Goal: Task Accomplishment & Management: Manage account settings

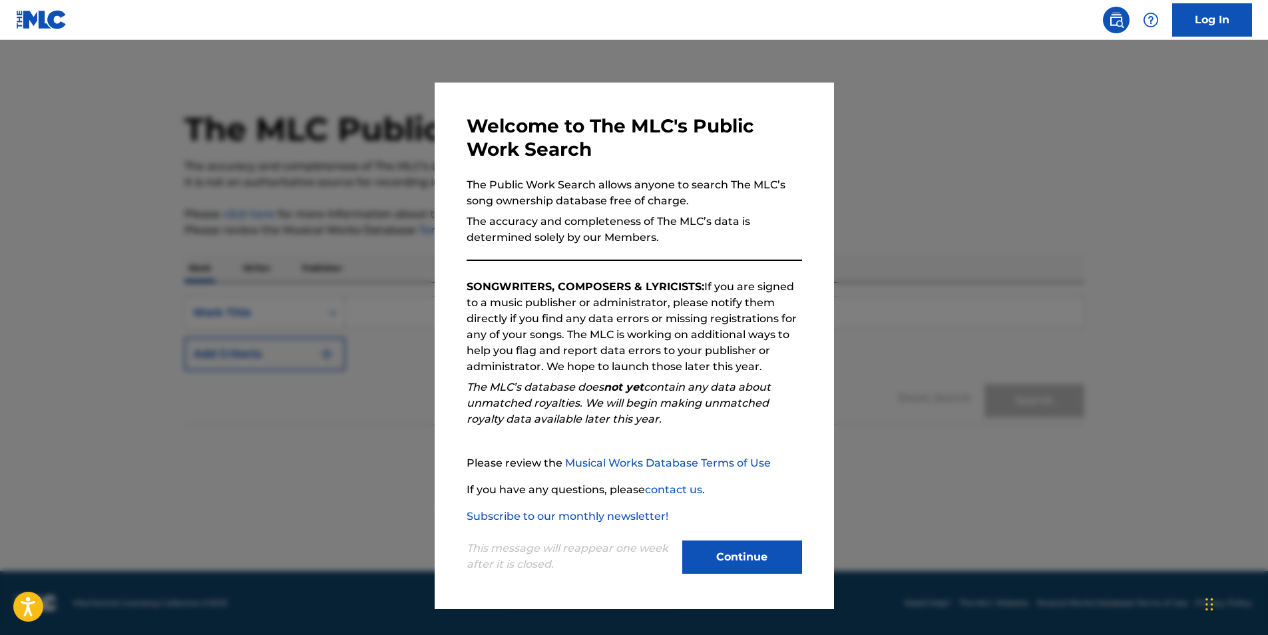
click at [749, 554] on button "Continue" at bounding box center [742, 557] width 120 height 33
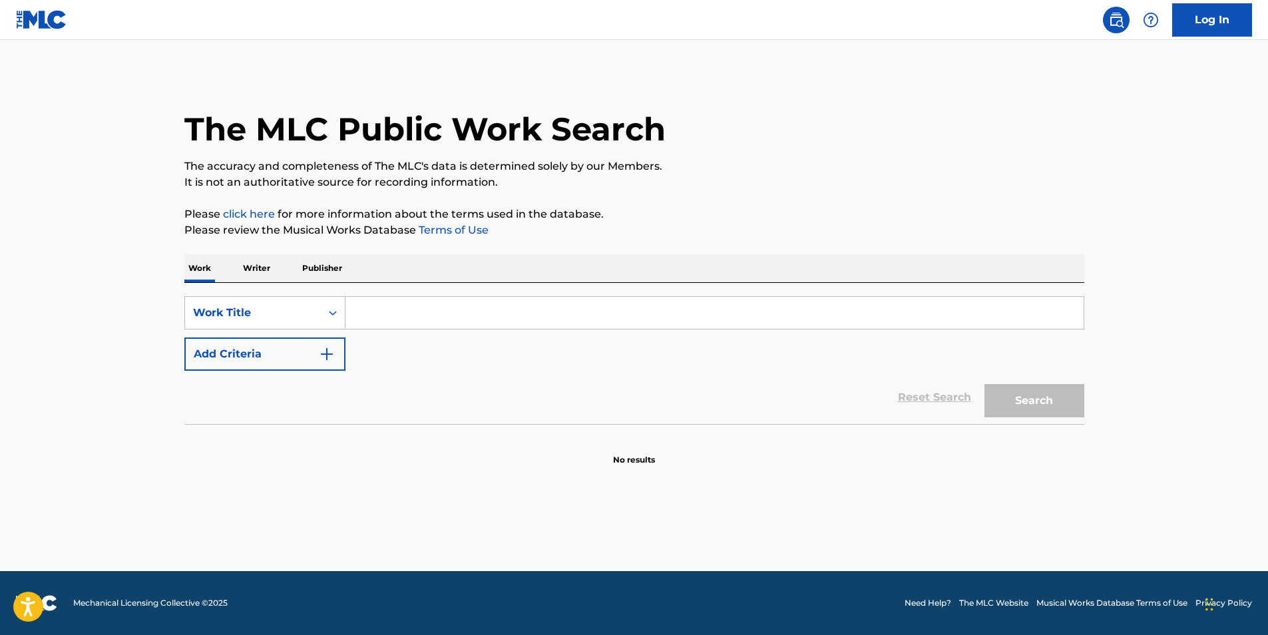
click at [1195, 20] on link "Log In" at bounding box center [1213, 19] width 80 height 33
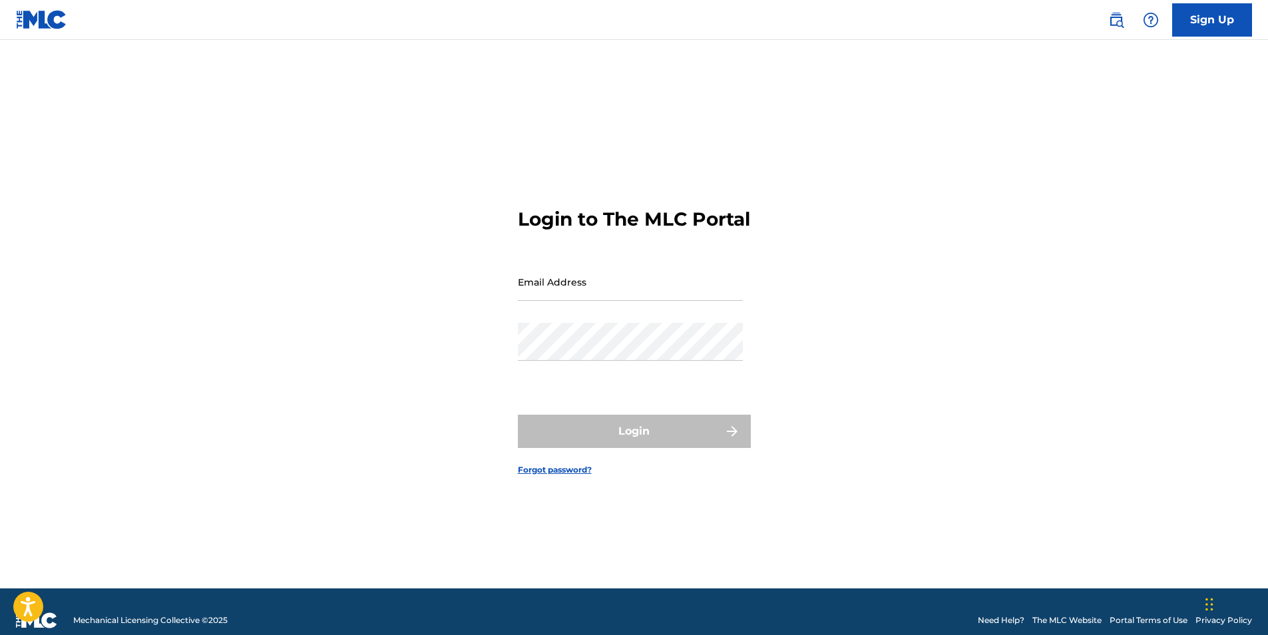
type input "[EMAIL_ADDRESS][DOMAIN_NAME]"
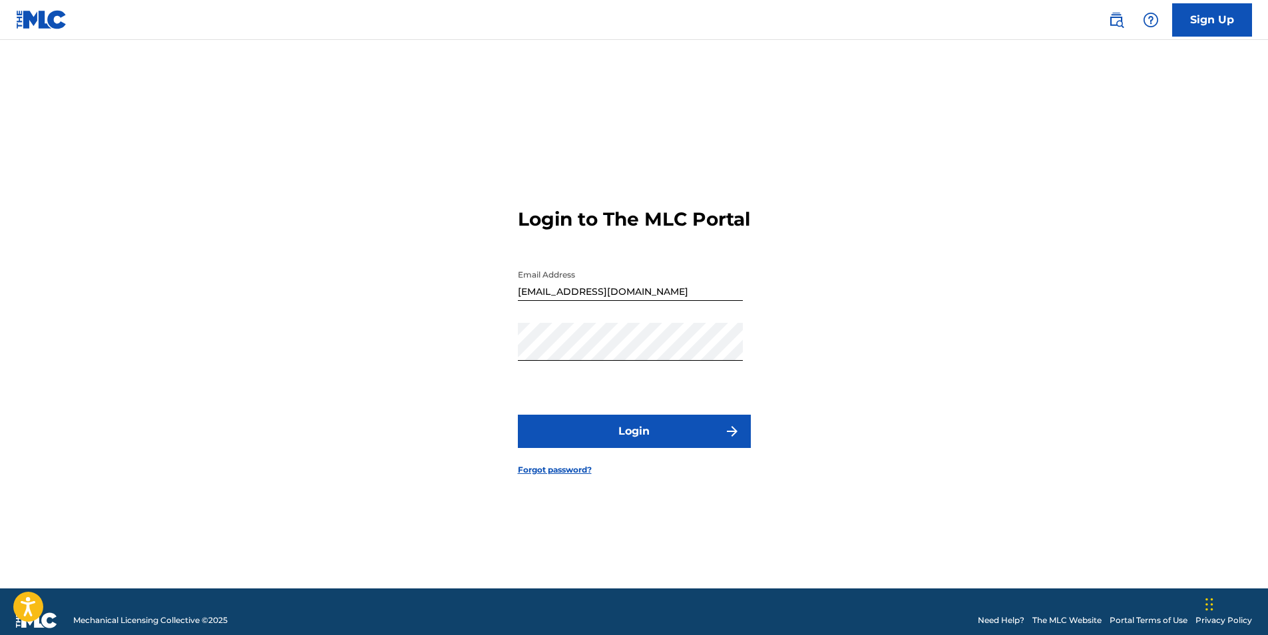
click at [553, 437] on button "Login" at bounding box center [634, 431] width 233 height 33
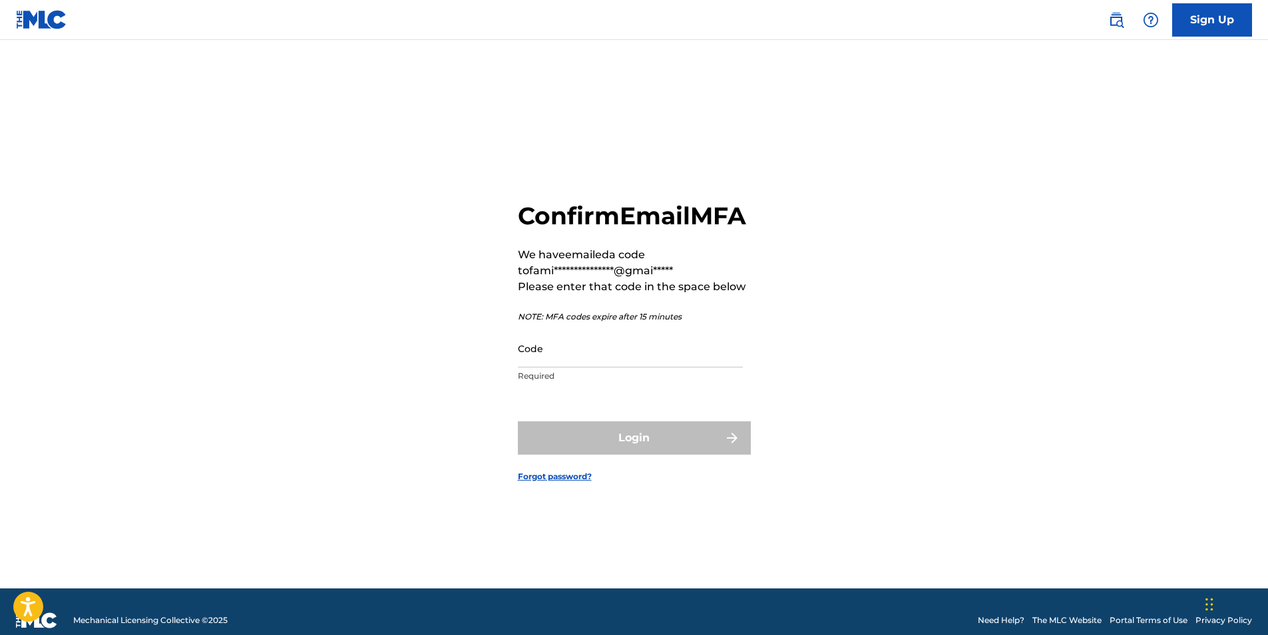
click at [564, 365] on input "Code" at bounding box center [630, 349] width 225 height 38
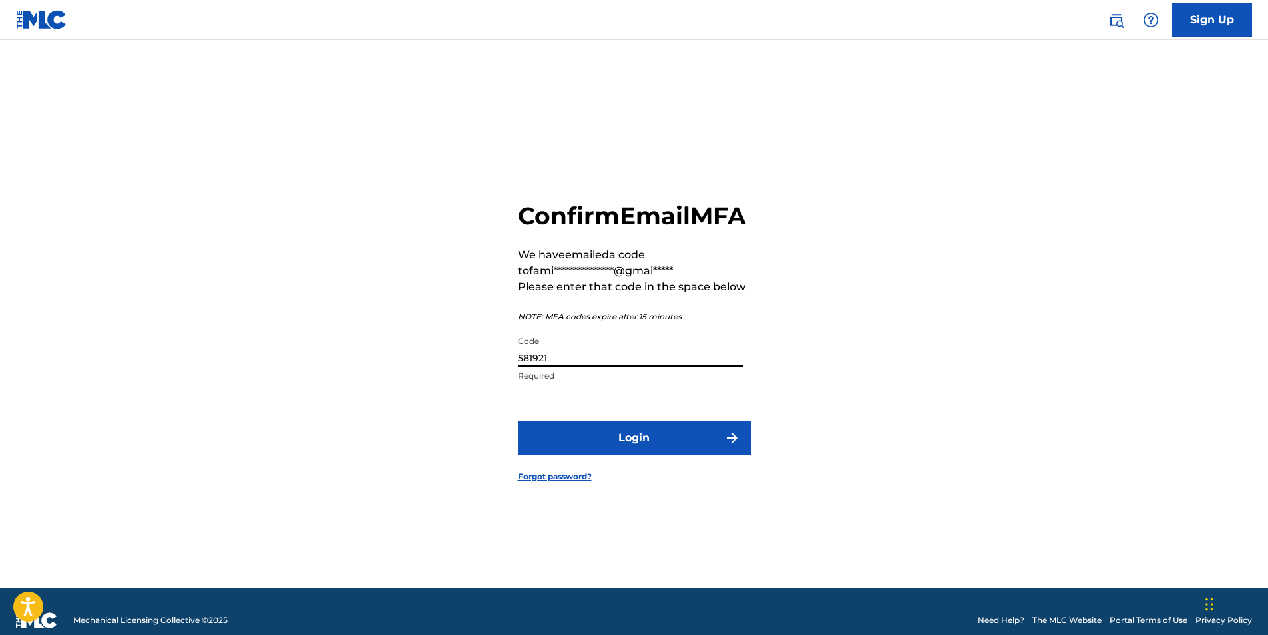
type input "581921"
click at [593, 452] on button "Login" at bounding box center [634, 437] width 233 height 33
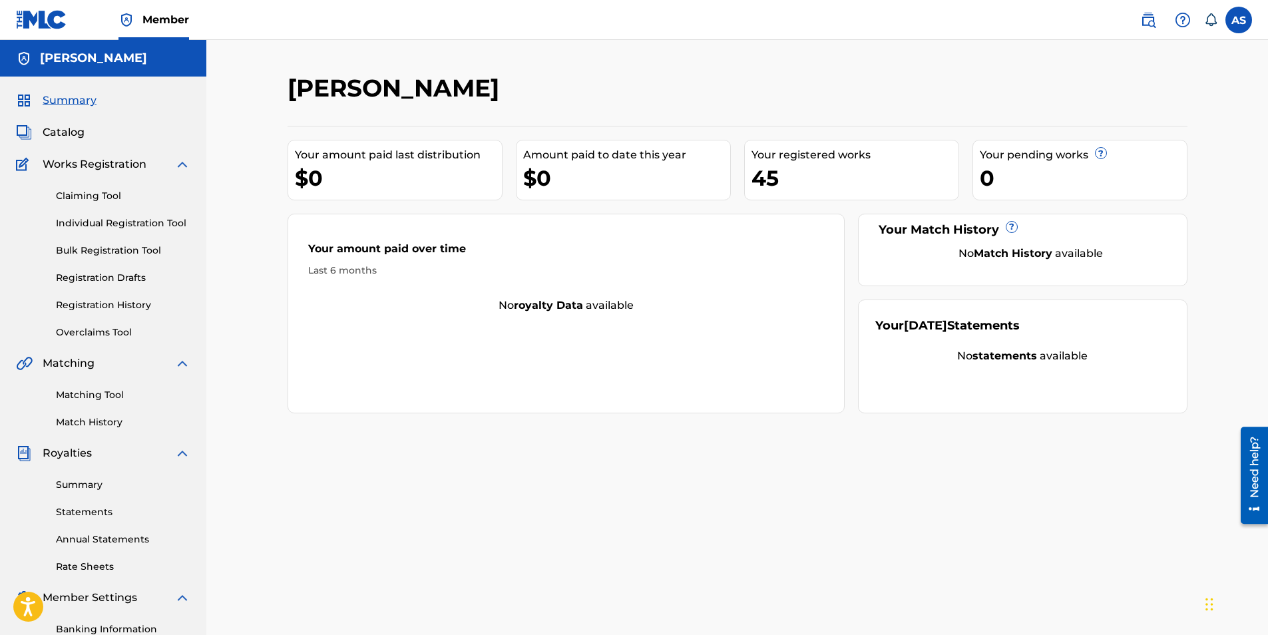
click at [97, 308] on link "Registration History" at bounding box center [123, 305] width 135 height 14
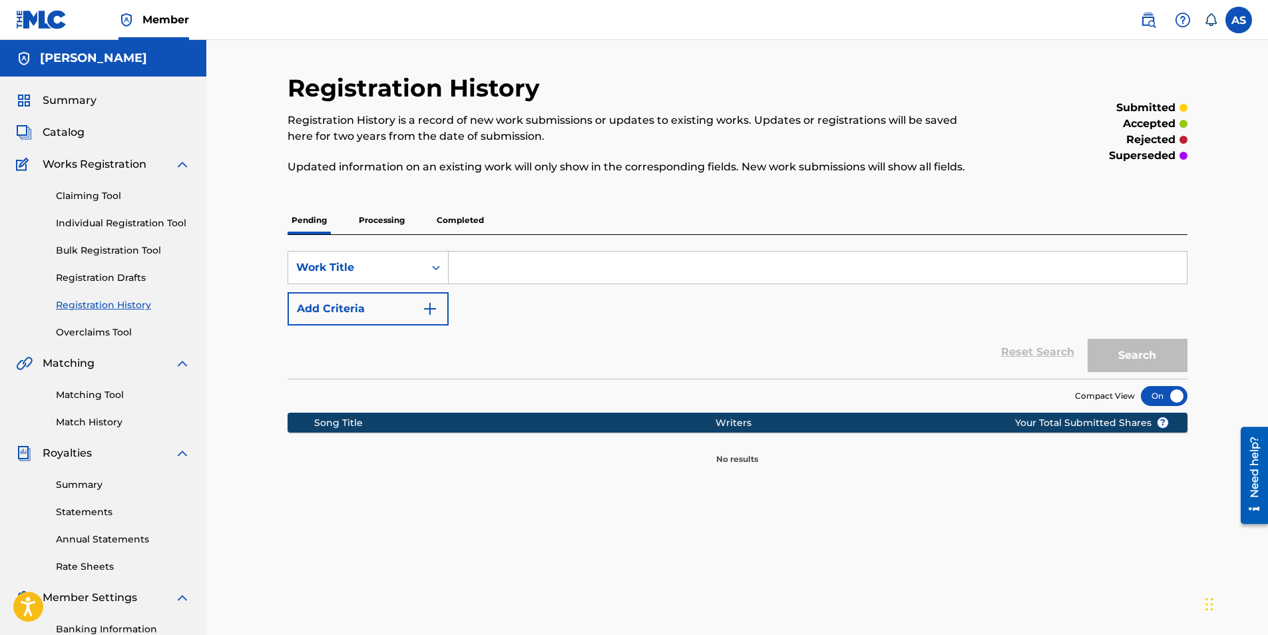
click at [374, 220] on p "Processing" at bounding box center [382, 220] width 54 height 28
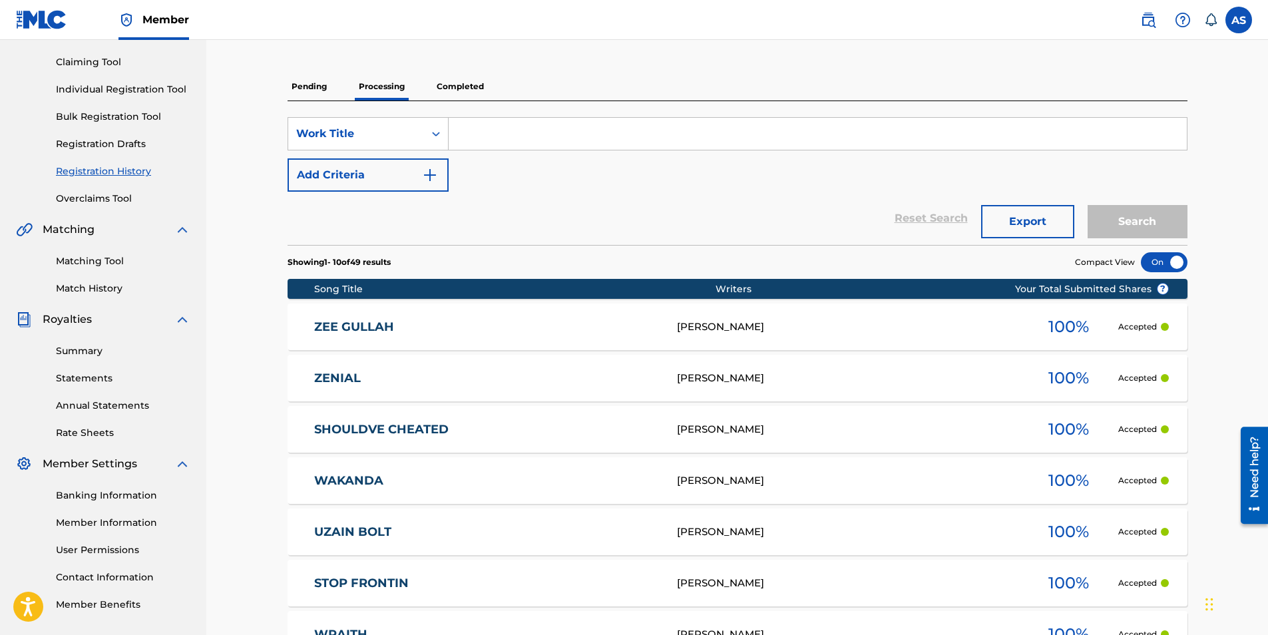
scroll to position [133, 0]
click at [462, 86] on p "Completed" at bounding box center [460, 87] width 55 height 28
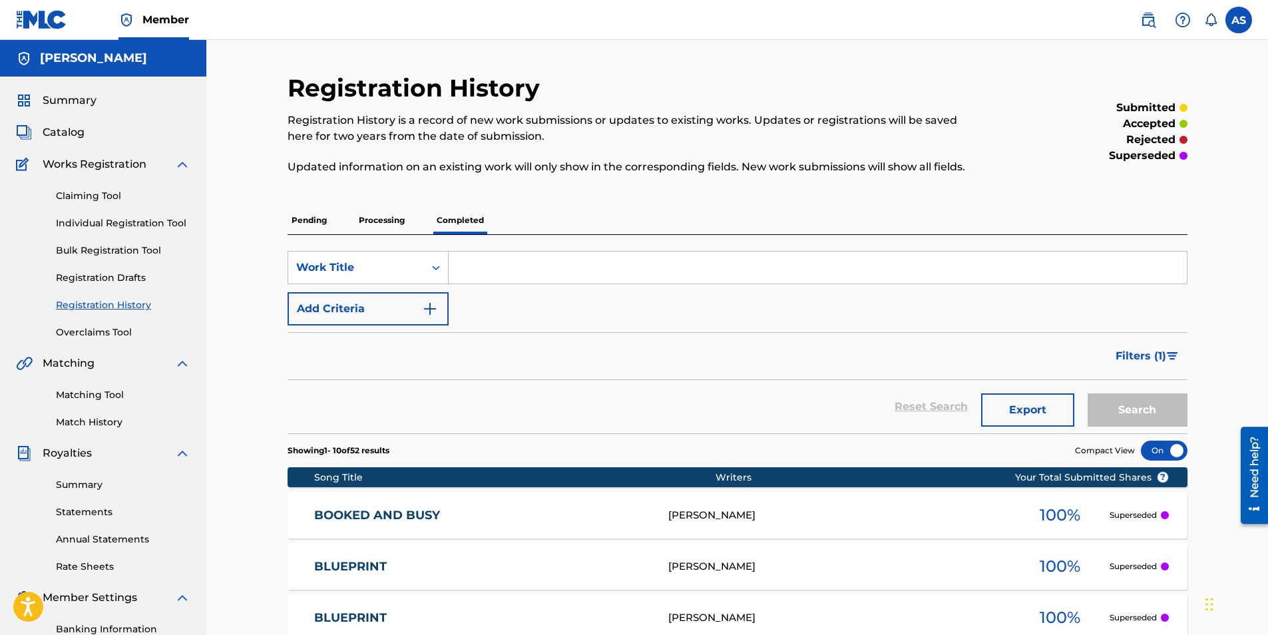
click at [388, 226] on p "Processing" at bounding box center [382, 220] width 54 height 28
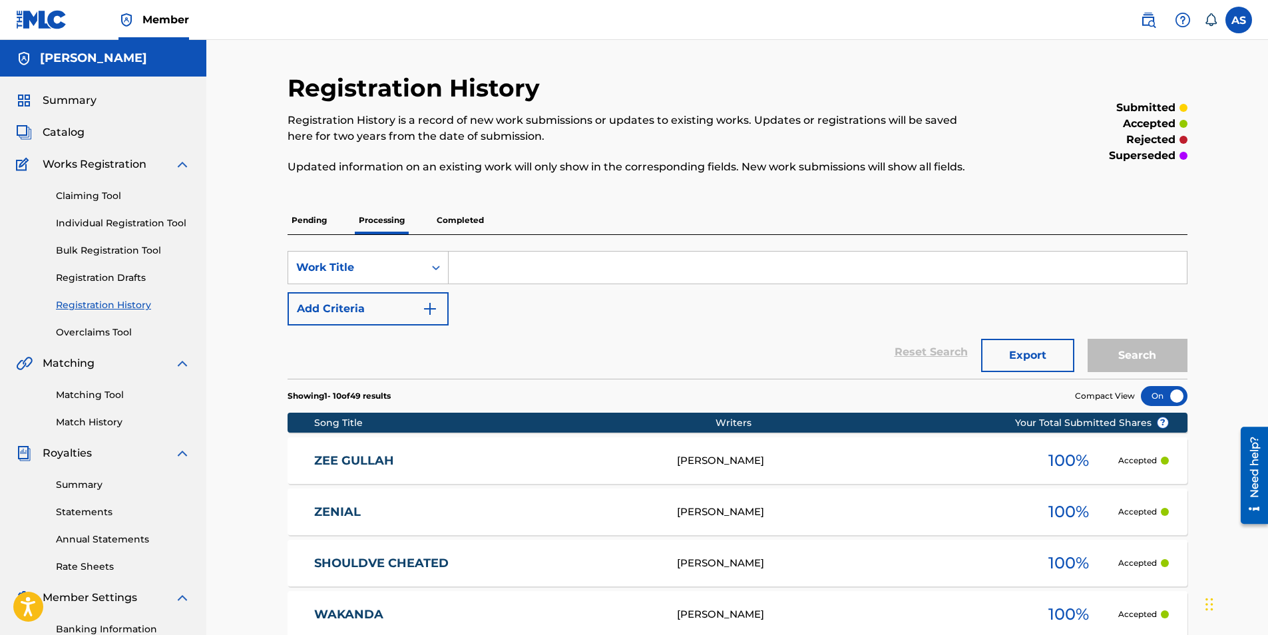
click at [456, 218] on p "Completed" at bounding box center [460, 220] width 55 height 28
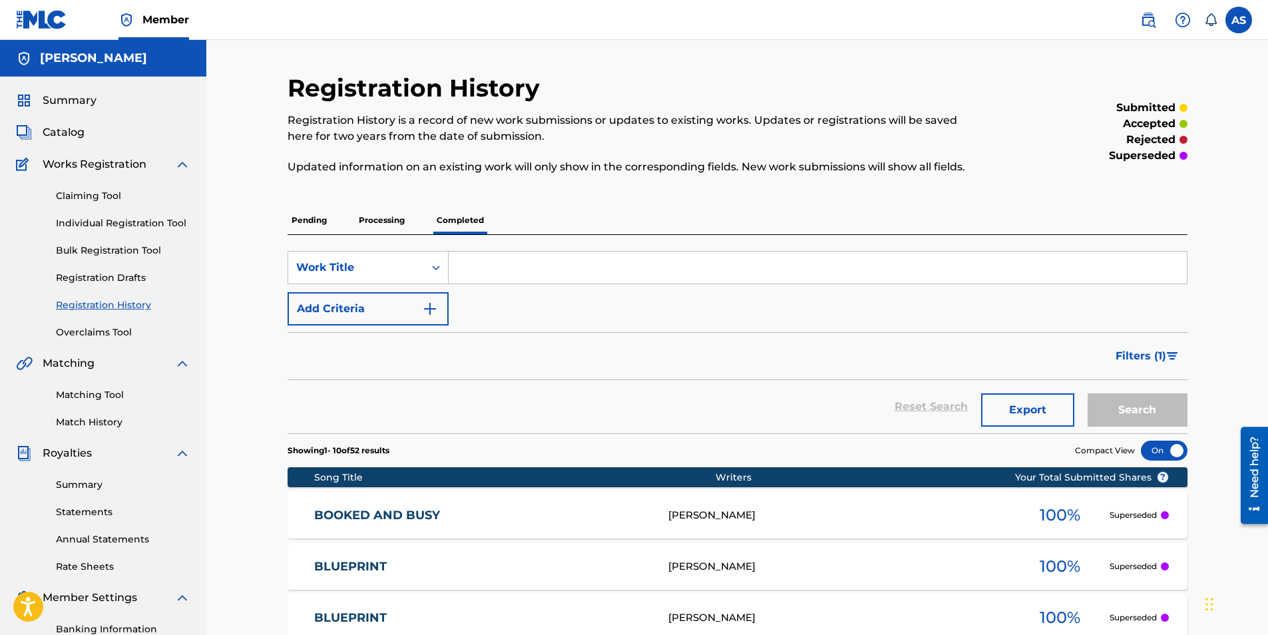
click at [378, 218] on p "Processing" at bounding box center [382, 220] width 54 height 28
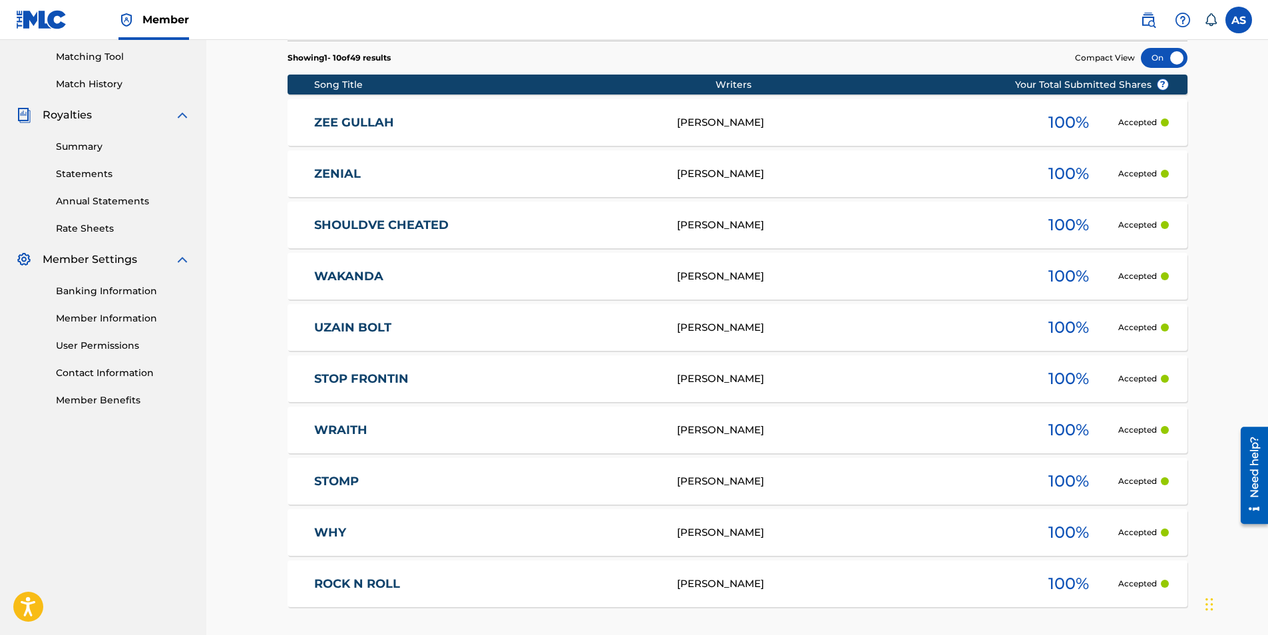
scroll to position [464, 0]
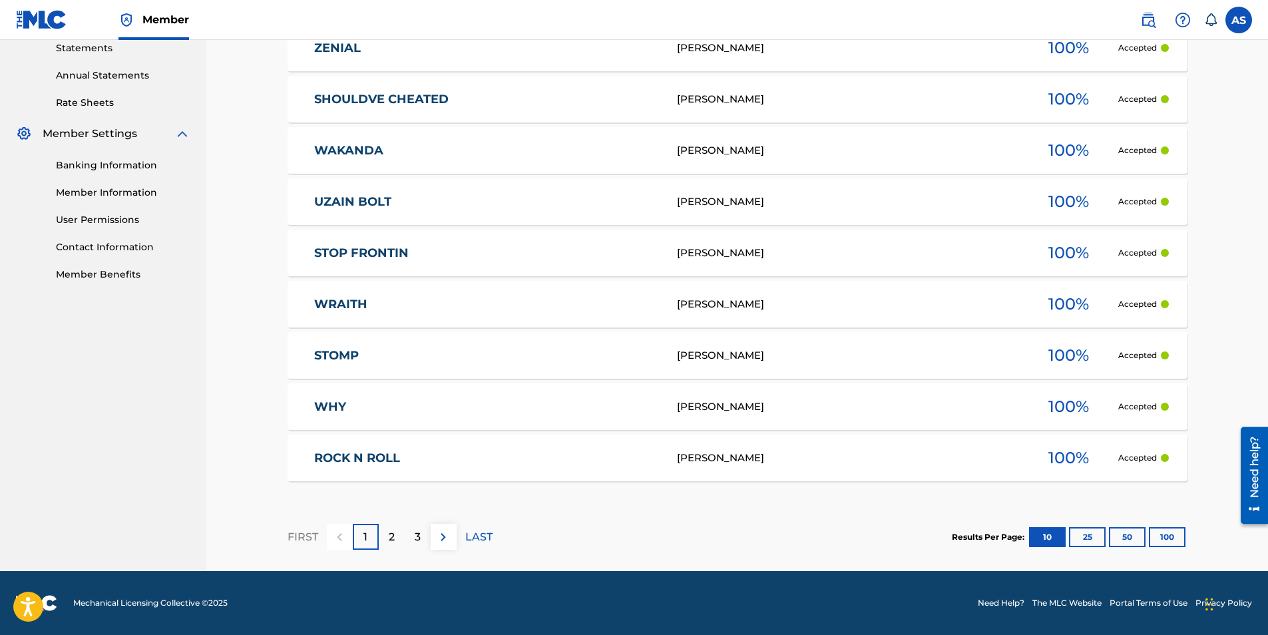
click at [390, 533] on p "2" at bounding box center [392, 537] width 6 height 16
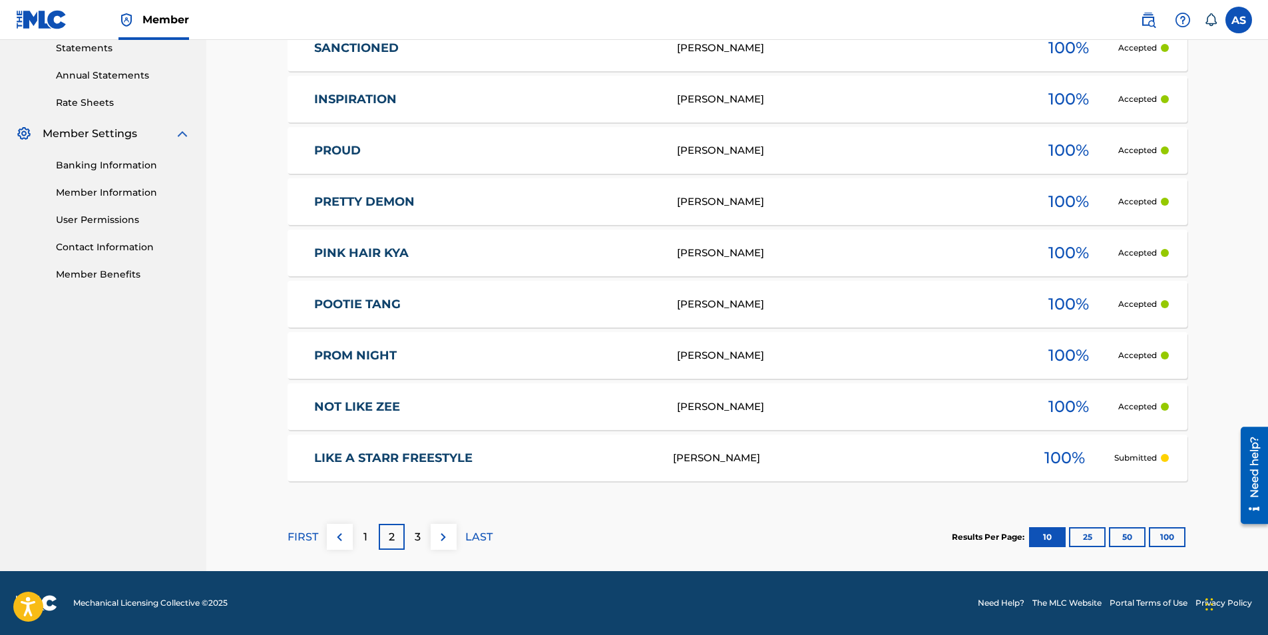
click at [409, 537] on div "3" at bounding box center [418, 537] width 26 height 26
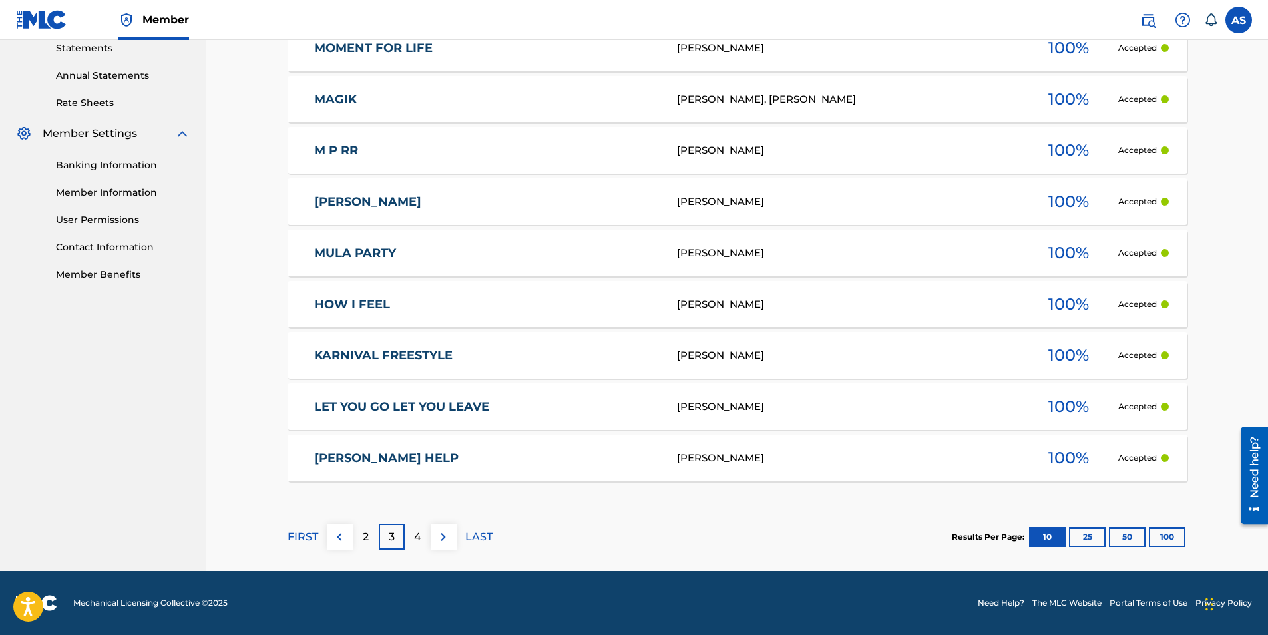
click at [420, 535] on p "4" at bounding box center [417, 537] width 7 height 16
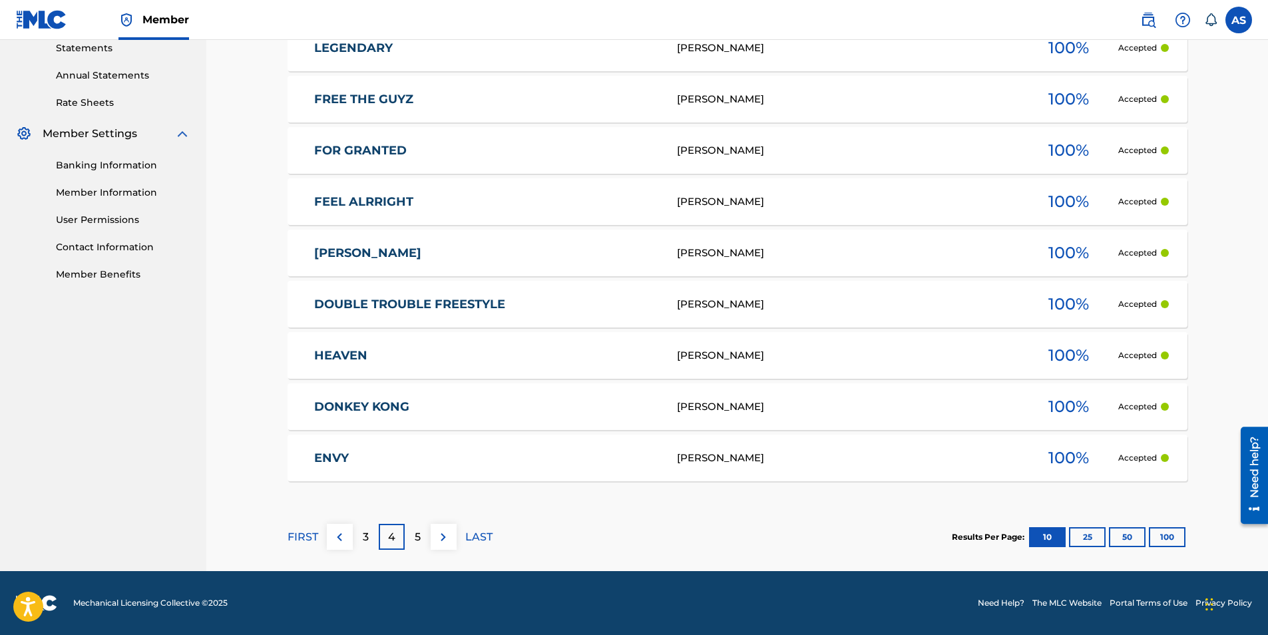
click at [425, 544] on div "5" at bounding box center [418, 537] width 26 height 26
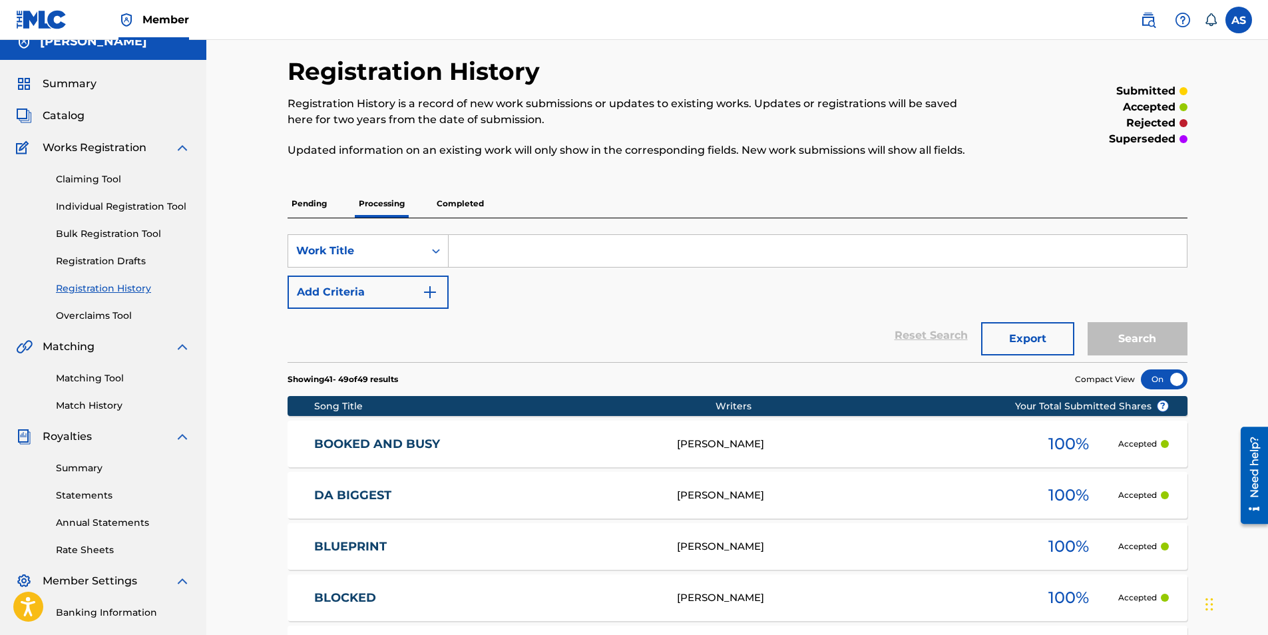
scroll to position [0, 0]
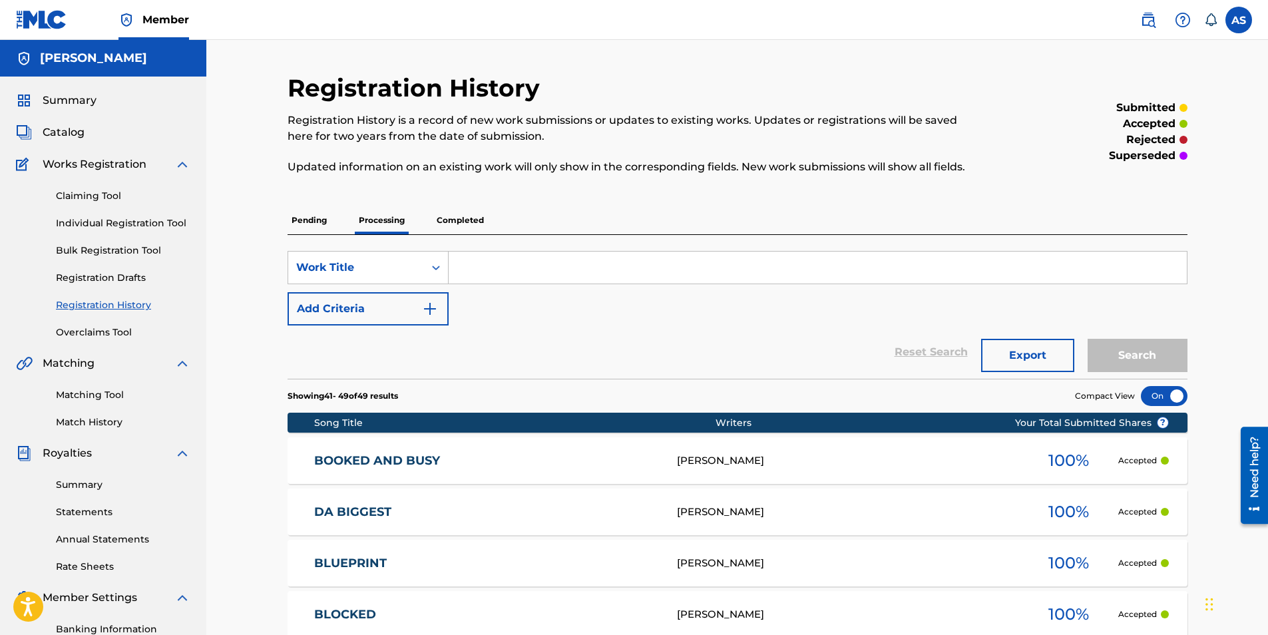
click at [322, 222] on p "Pending" at bounding box center [309, 220] width 43 height 28
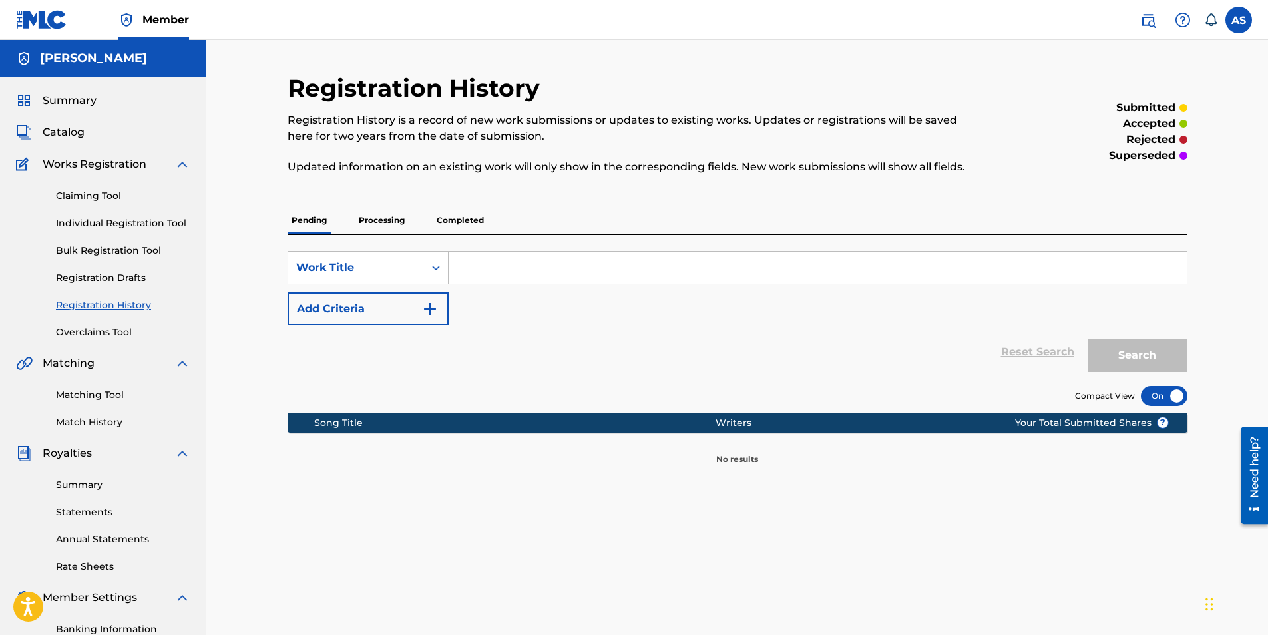
click at [398, 220] on p "Processing" at bounding box center [382, 220] width 54 height 28
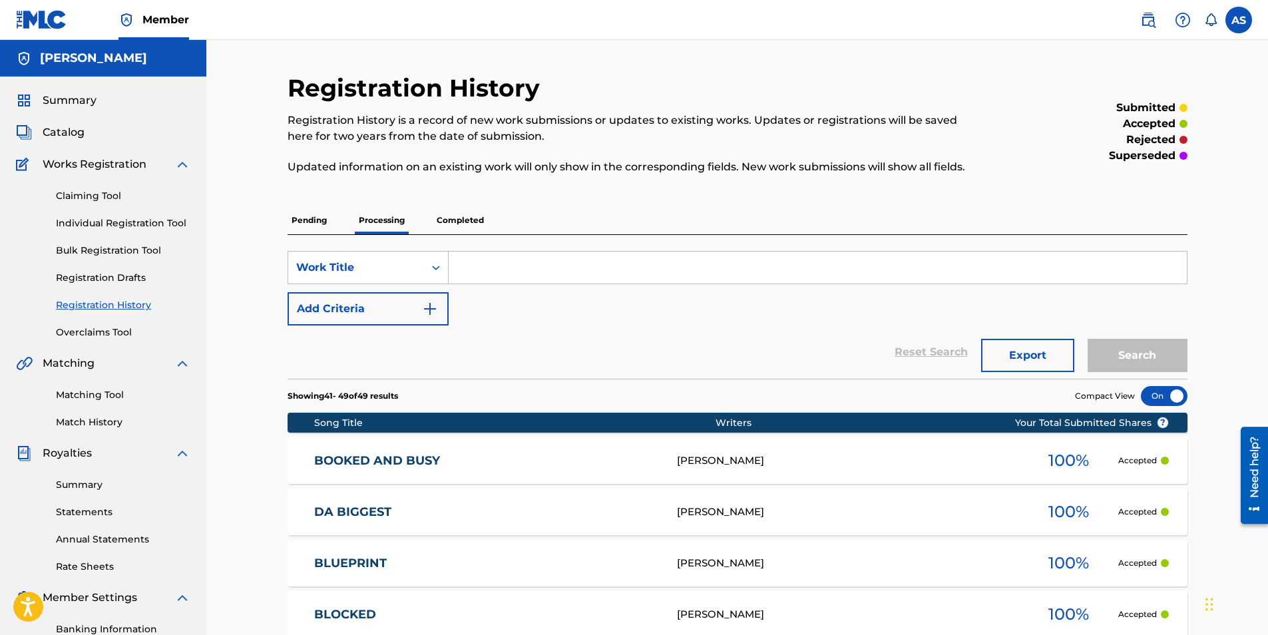
click at [455, 218] on p "Completed" at bounding box center [460, 220] width 55 height 28
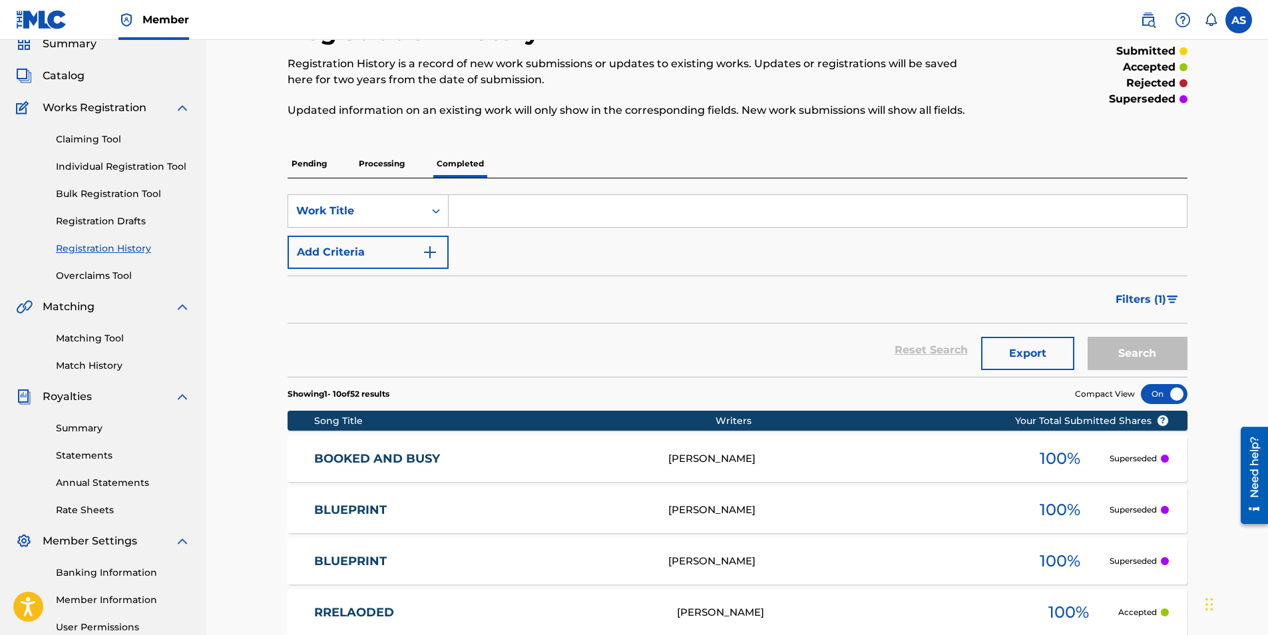
scroll to position [133, 0]
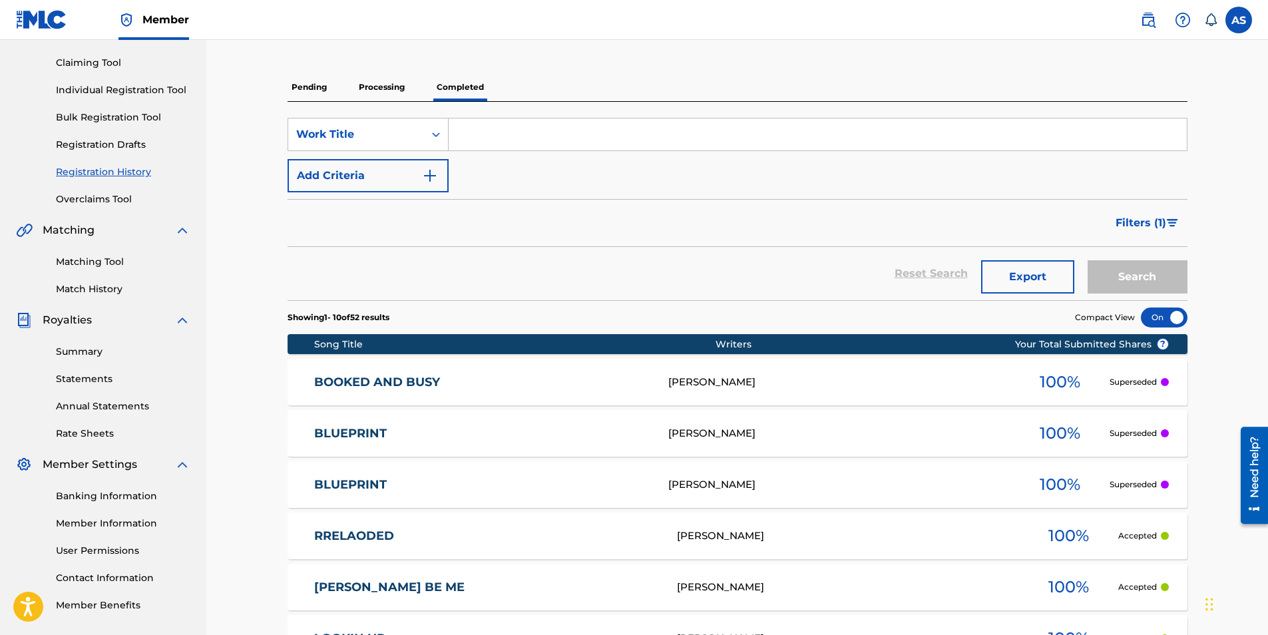
click at [387, 85] on p "Processing" at bounding box center [382, 87] width 54 height 28
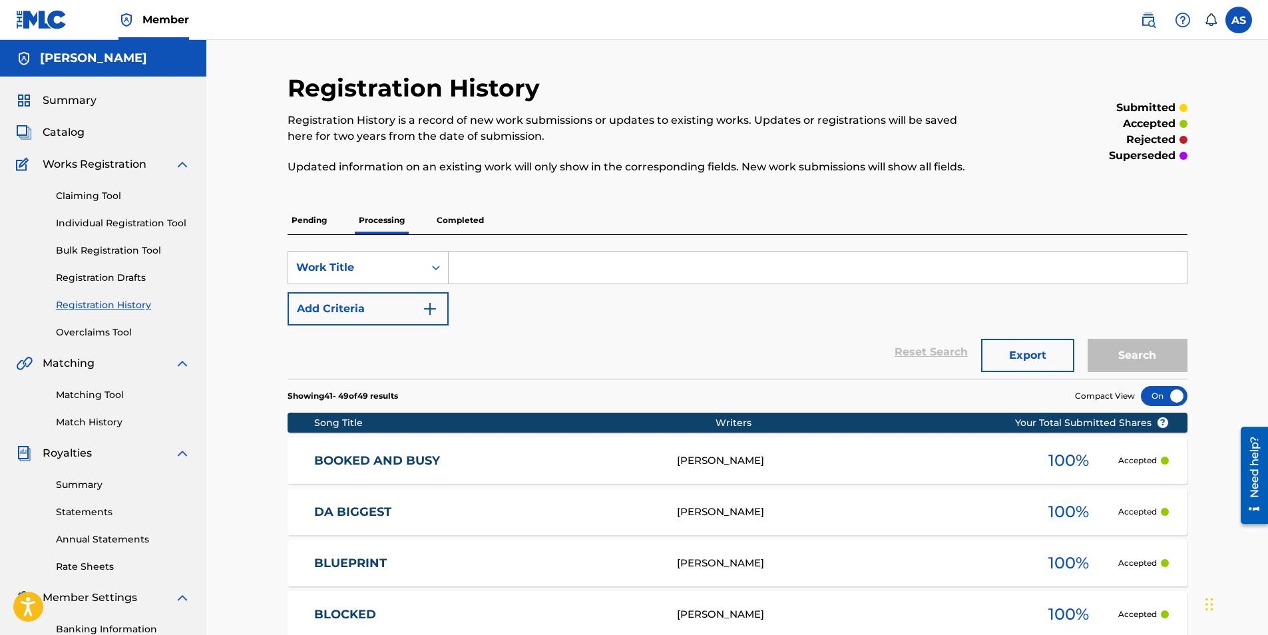
click at [480, 221] on p "Completed" at bounding box center [460, 220] width 55 height 28
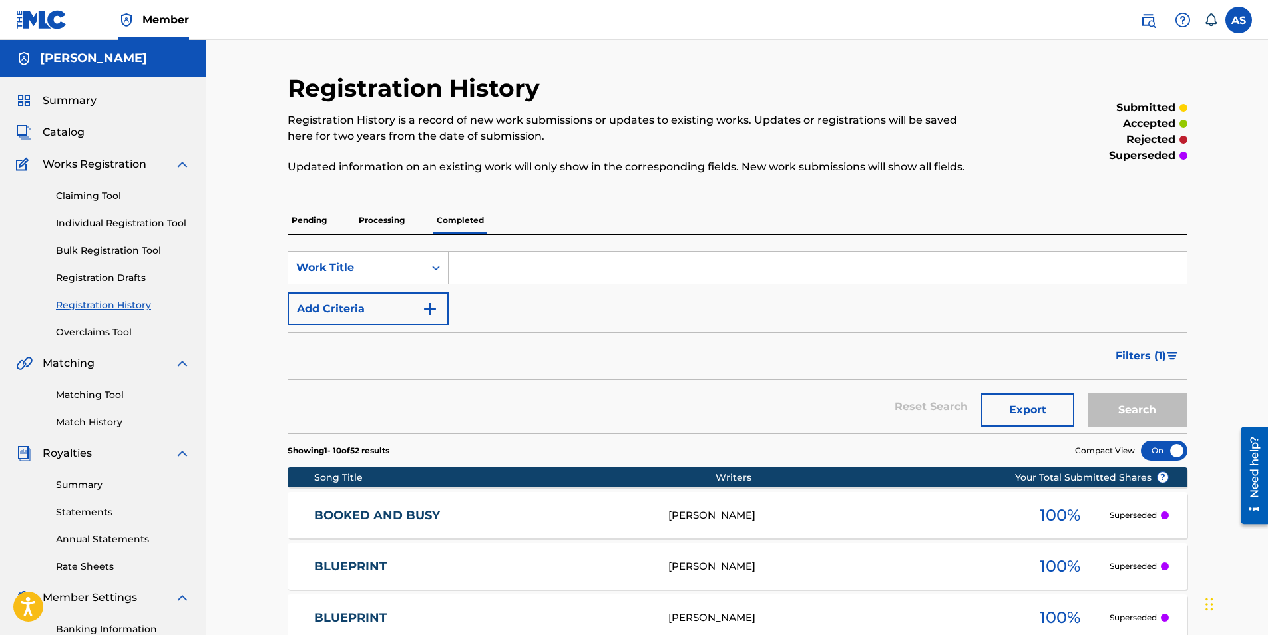
click at [374, 218] on p "Processing" at bounding box center [382, 220] width 54 height 28
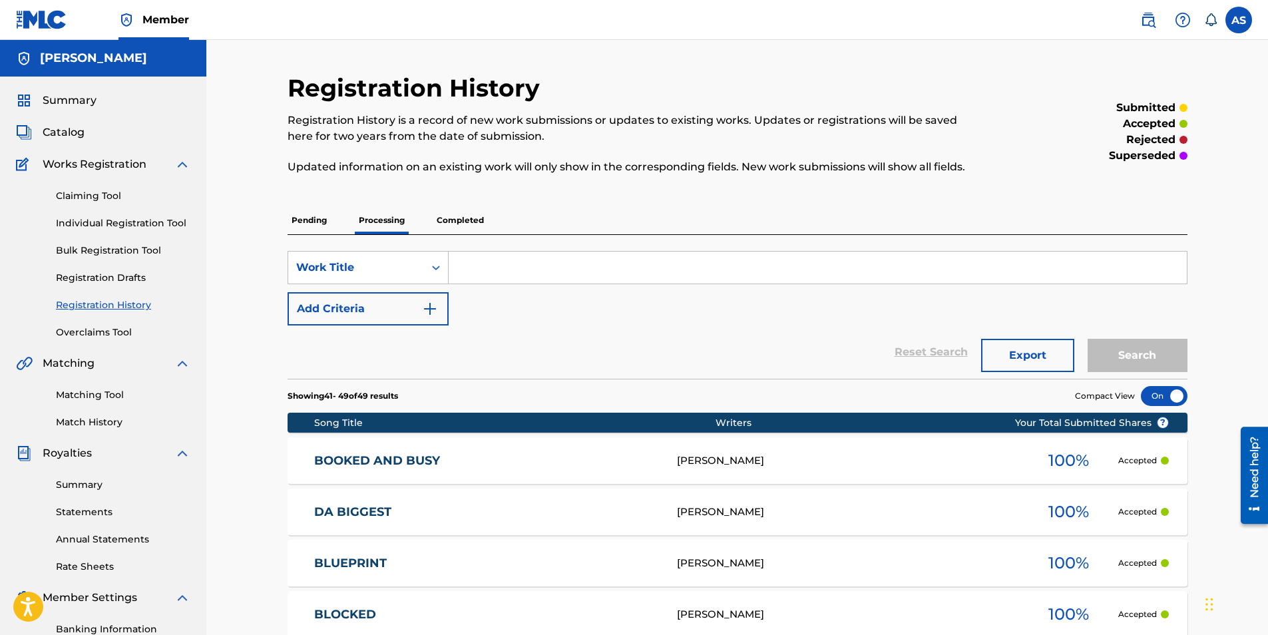
click at [61, 135] on span "Catalog" at bounding box center [64, 133] width 42 height 16
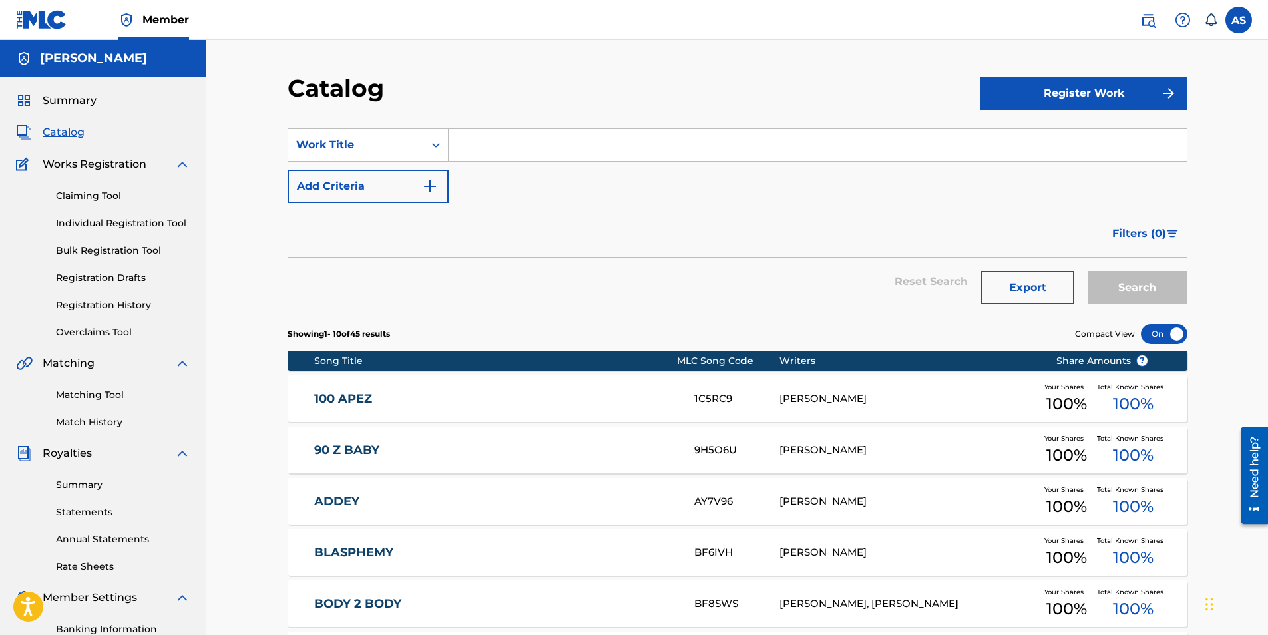
click at [129, 224] on link "Individual Registration Tool" at bounding box center [123, 223] width 135 height 14
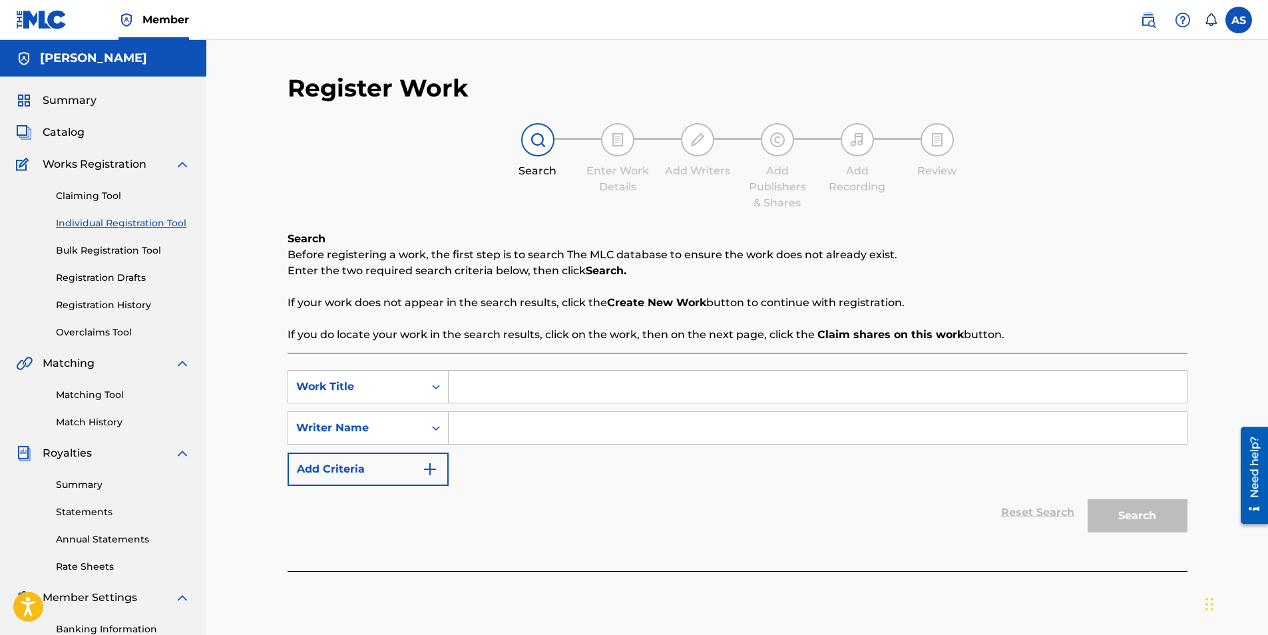
click at [88, 195] on link "Claiming Tool" at bounding box center [123, 196] width 135 height 14
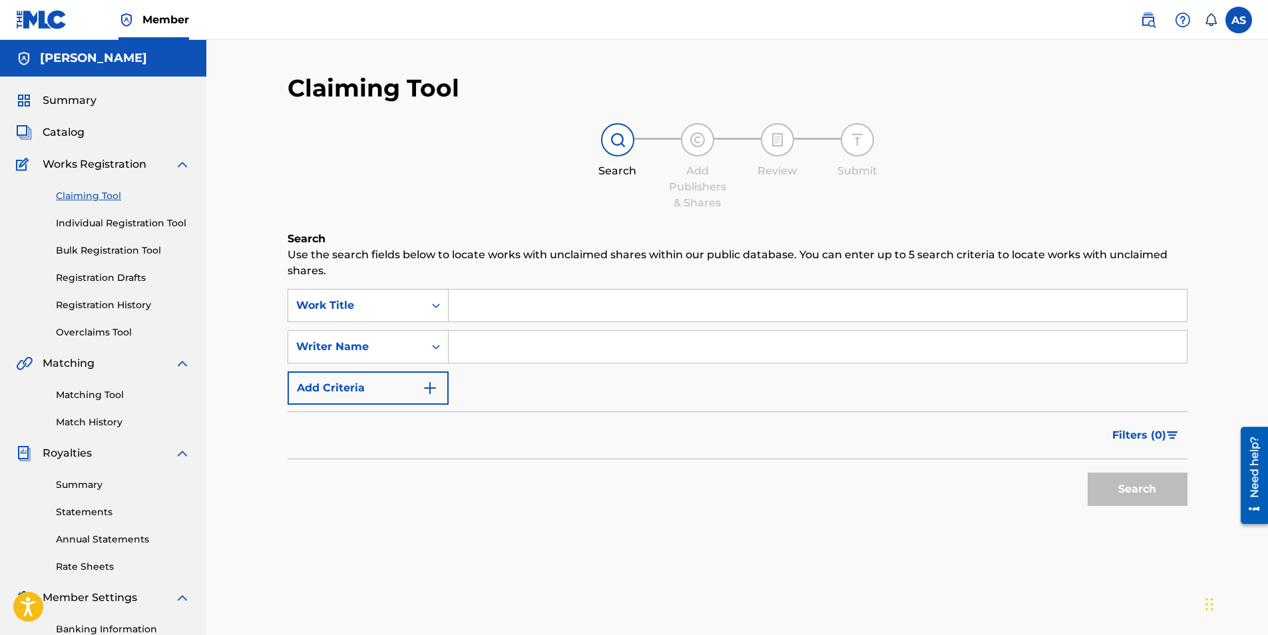
click at [73, 165] on span "Works Registration" at bounding box center [95, 164] width 104 height 16
click at [61, 90] on div "Summary Catalog Works Registration Claiming Tool Individual Registration Tool B…" at bounding box center [103, 419] width 206 height 685
click at [61, 99] on span "Summary" at bounding box center [70, 101] width 54 height 16
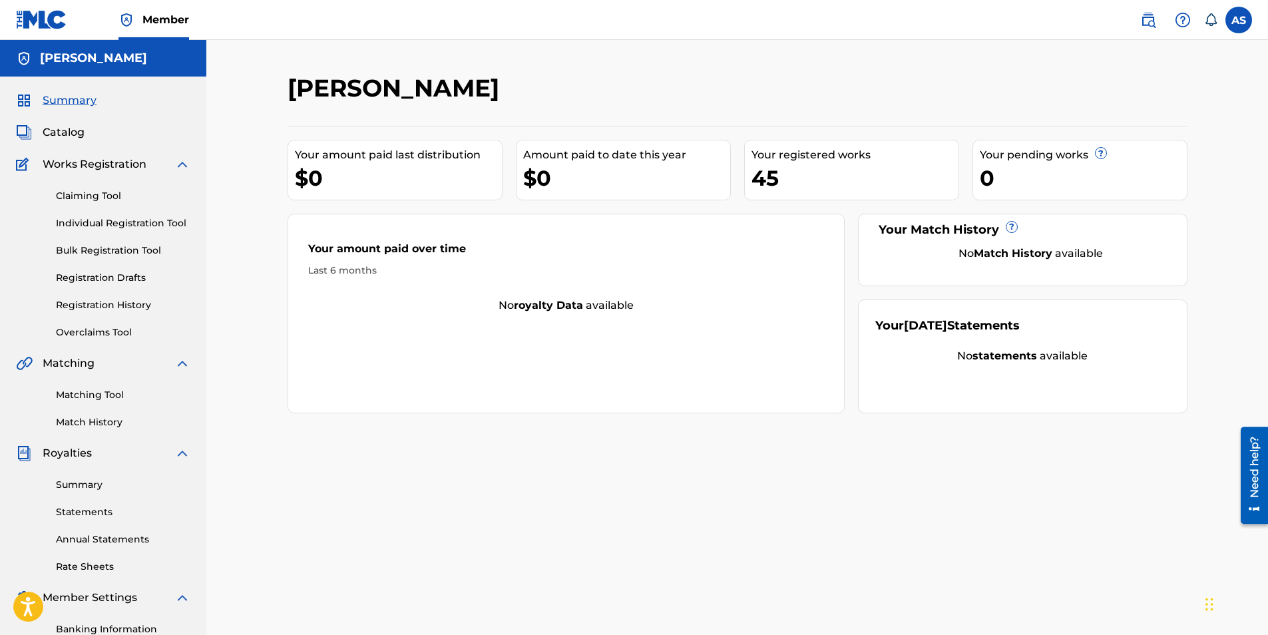
click at [95, 308] on link "Registration History" at bounding box center [123, 305] width 135 height 14
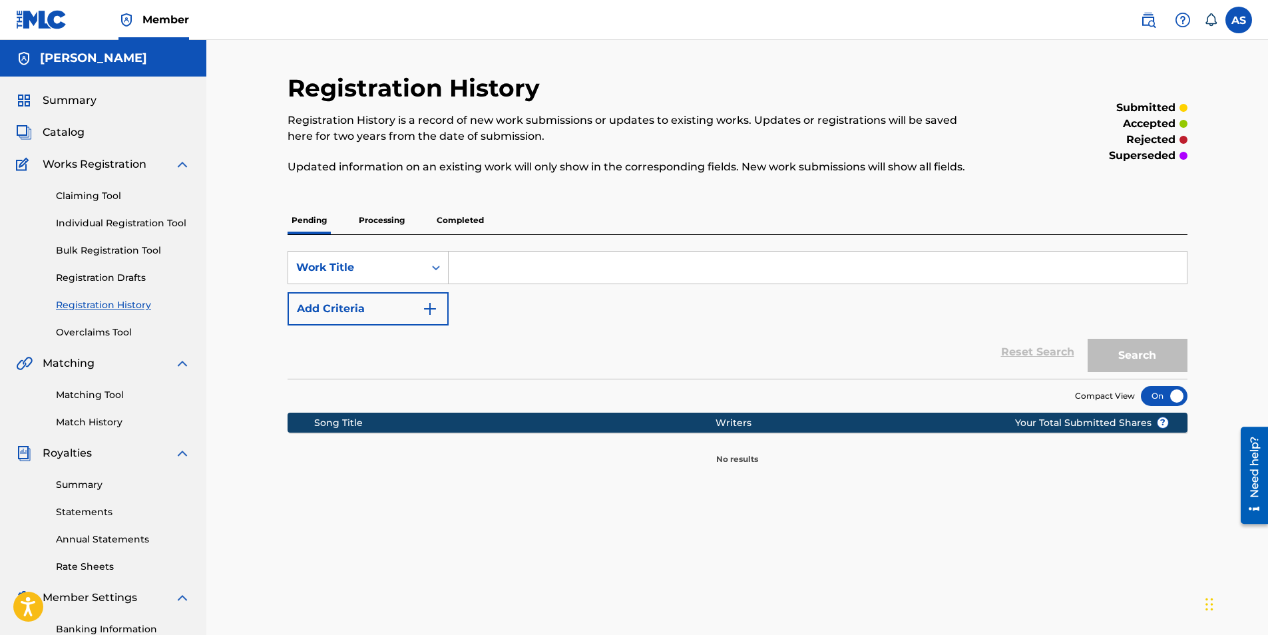
click at [448, 223] on p "Completed" at bounding box center [460, 220] width 55 height 28
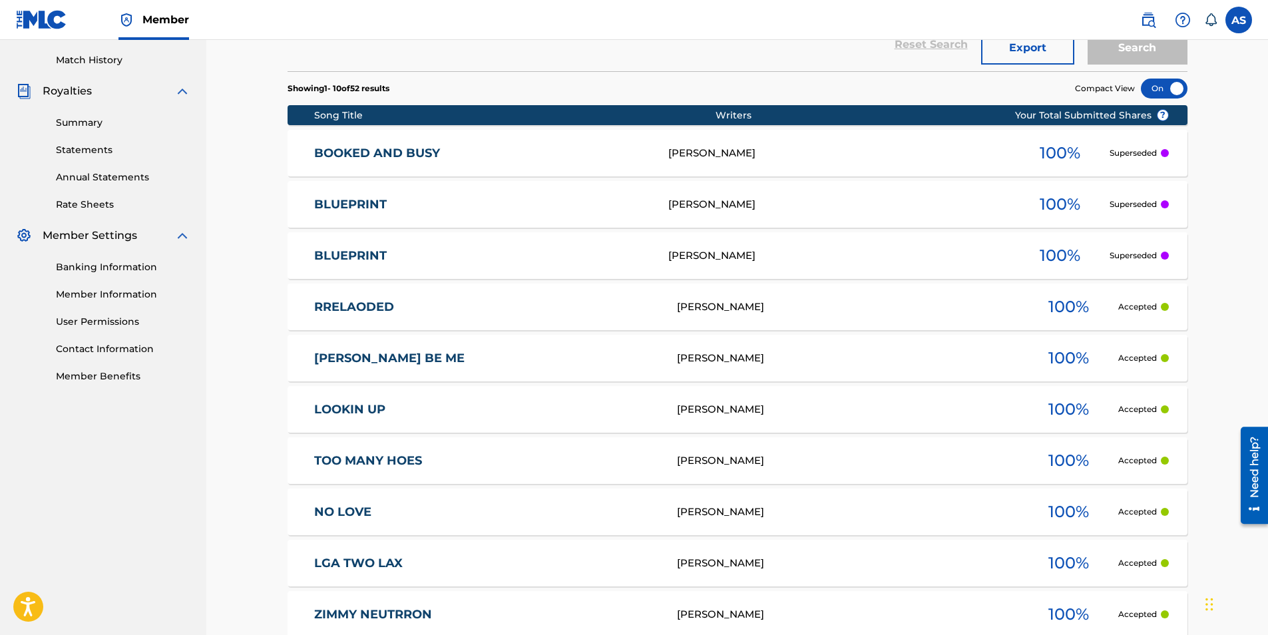
scroll to position [519, 0]
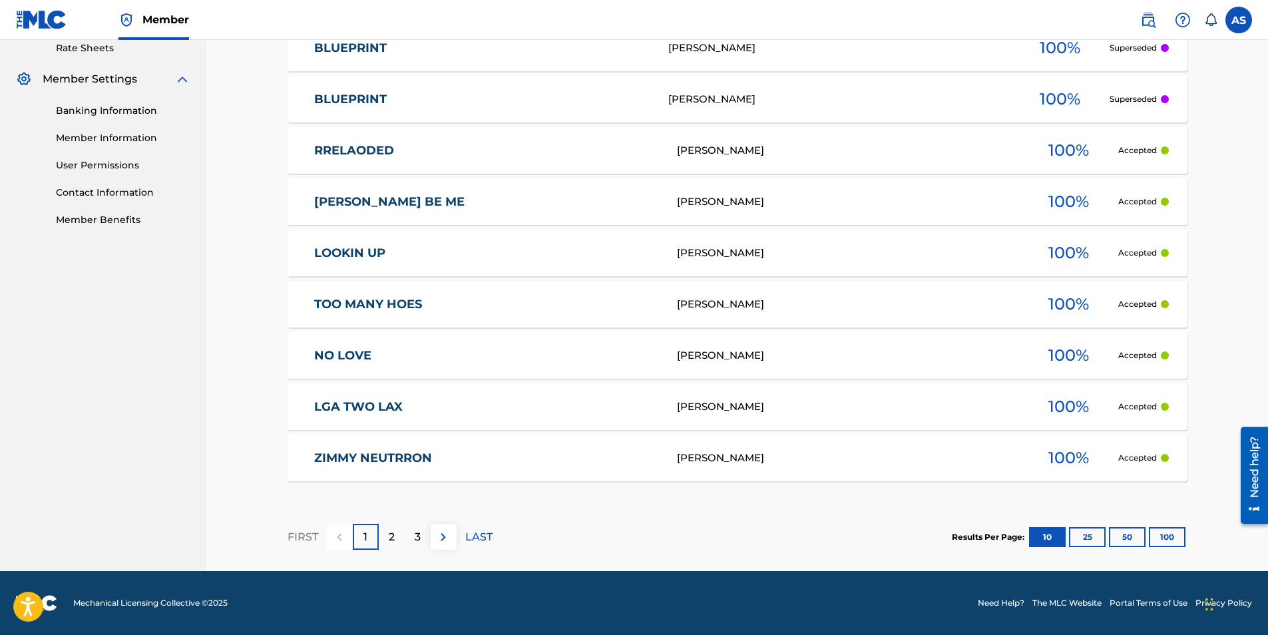
click at [391, 531] on p "2" at bounding box center [392, 537] width 6 height 16
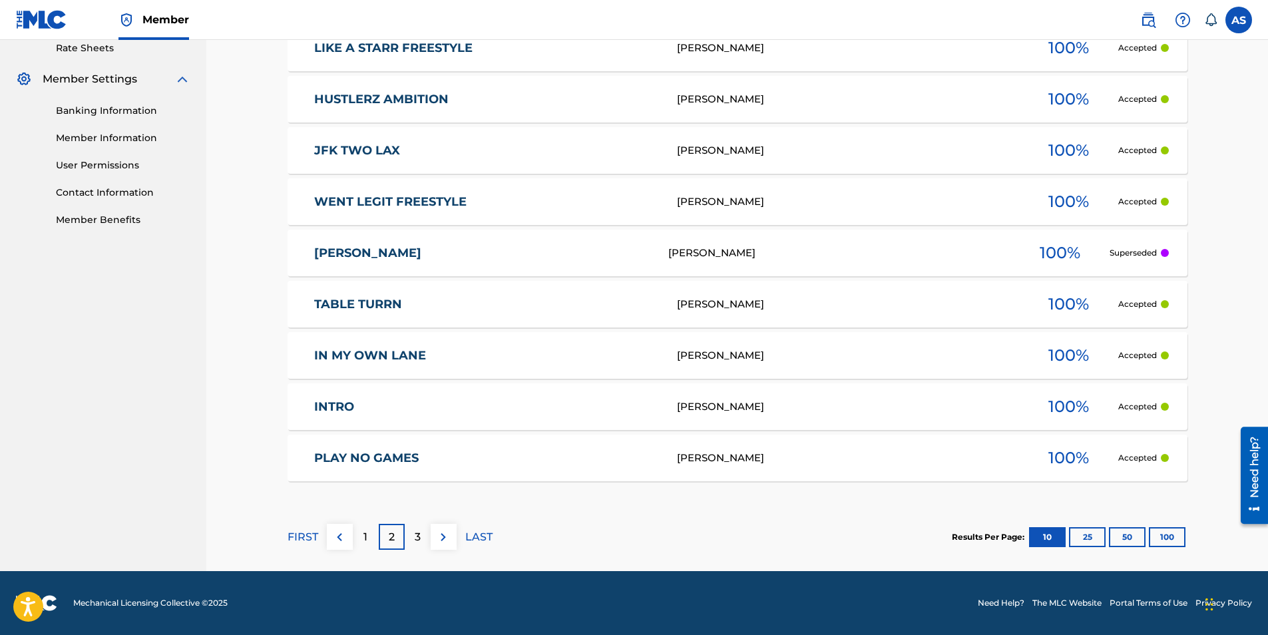
click at [302, 539] on p "FIRST" at bounding box center [303, 537] width 31 height 16
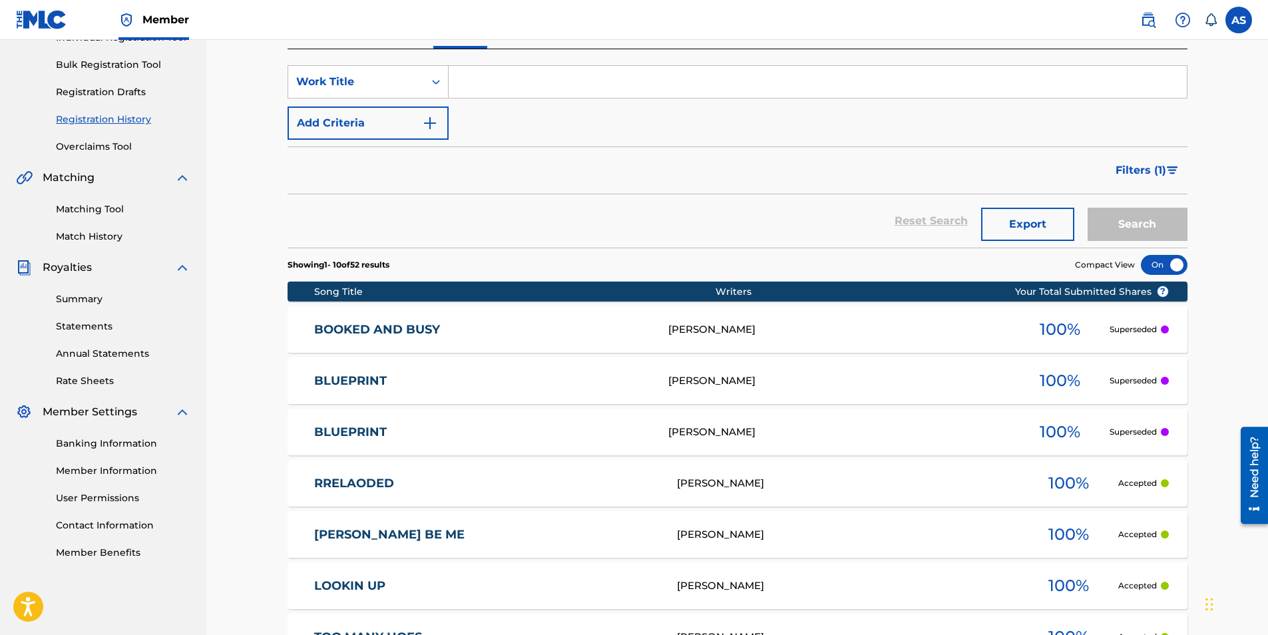
scroll to position [0, 0]
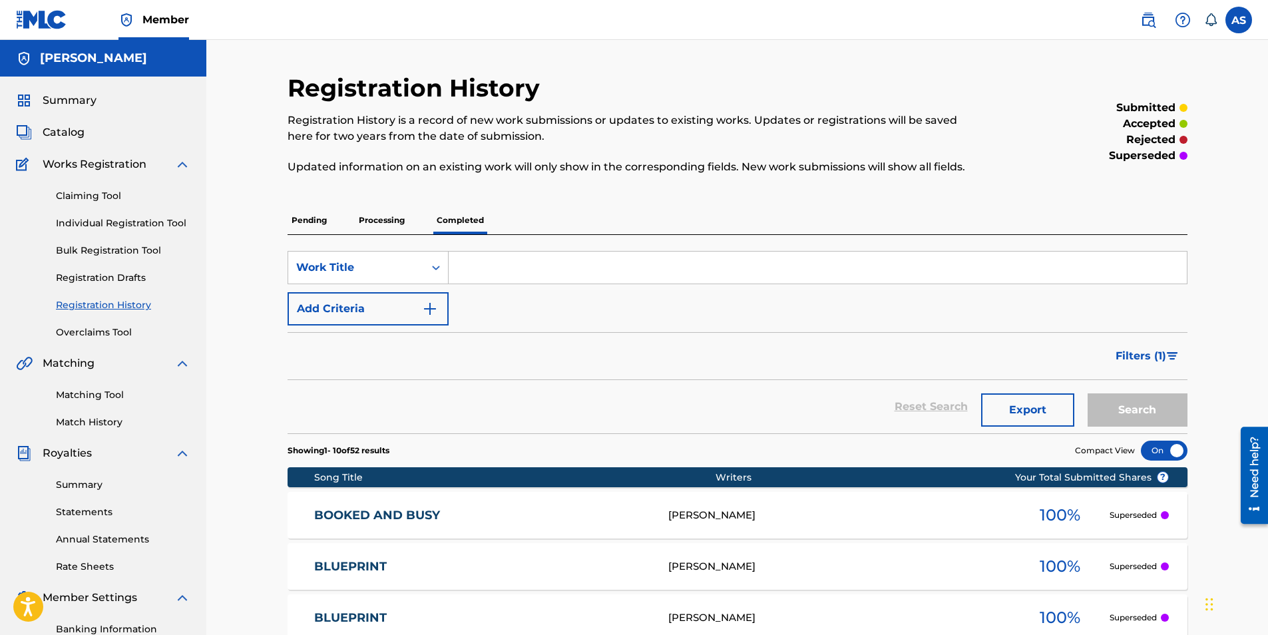
click at [295, 221] on p "Pending" at bounding box center [309, 220] width 43 height 28
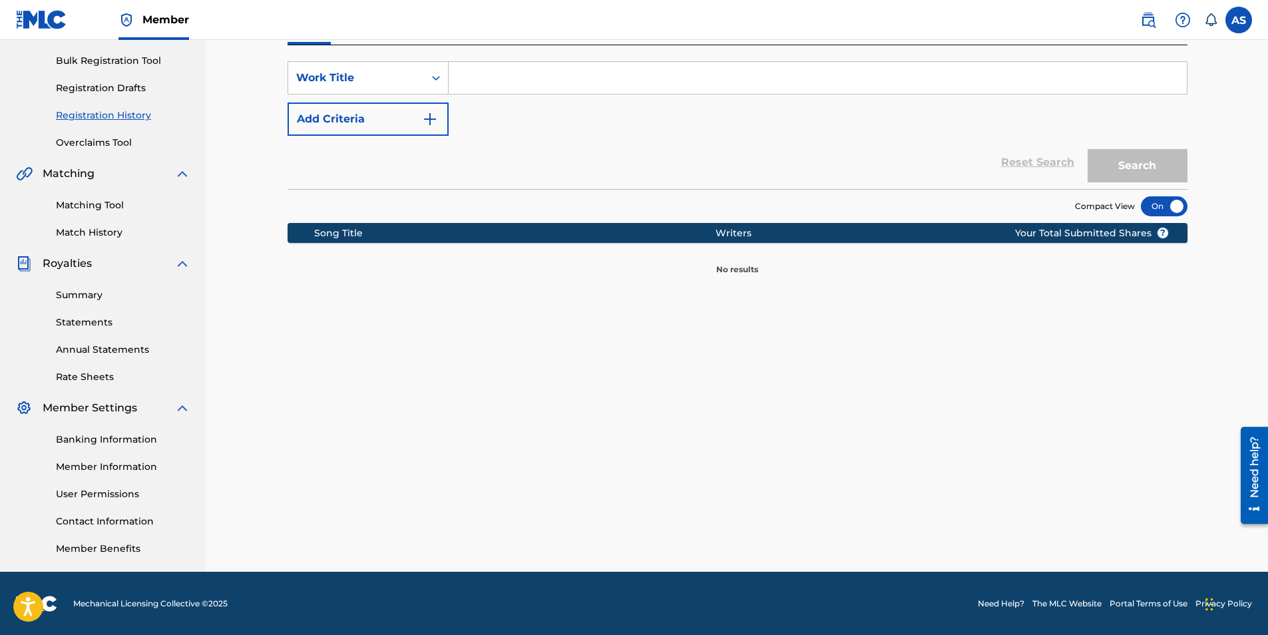
scroll to position [190, 0]
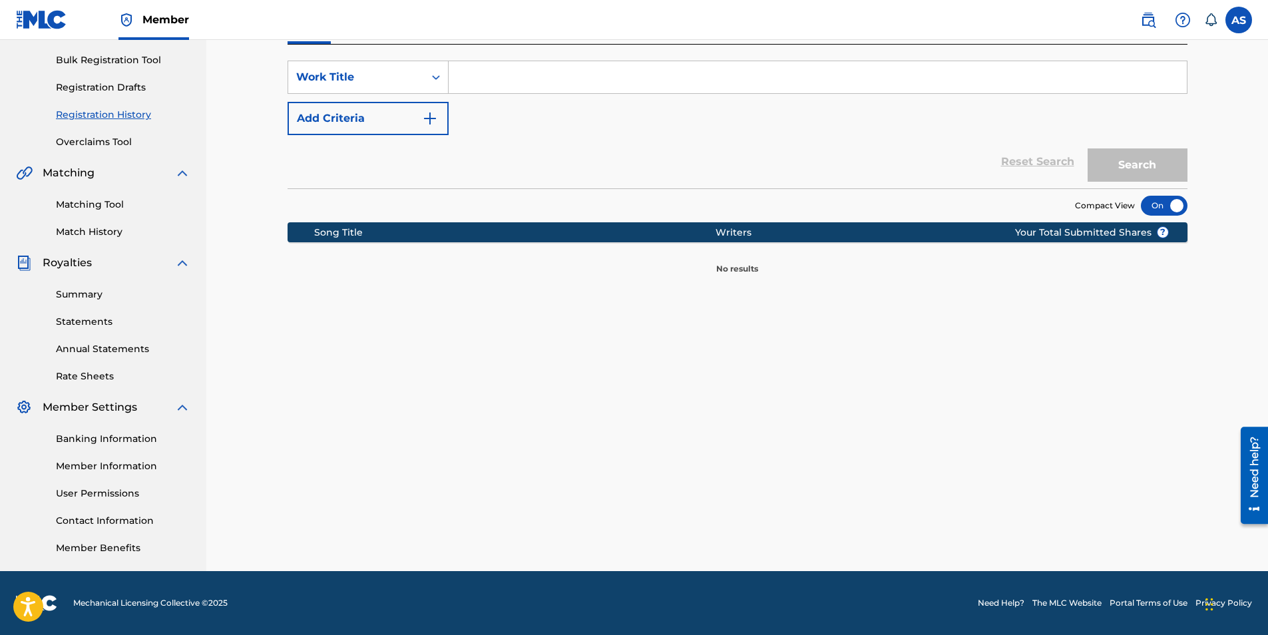
click at [108, 324] on link "Statements" at bounding box center [123, 322] width 135 height 14
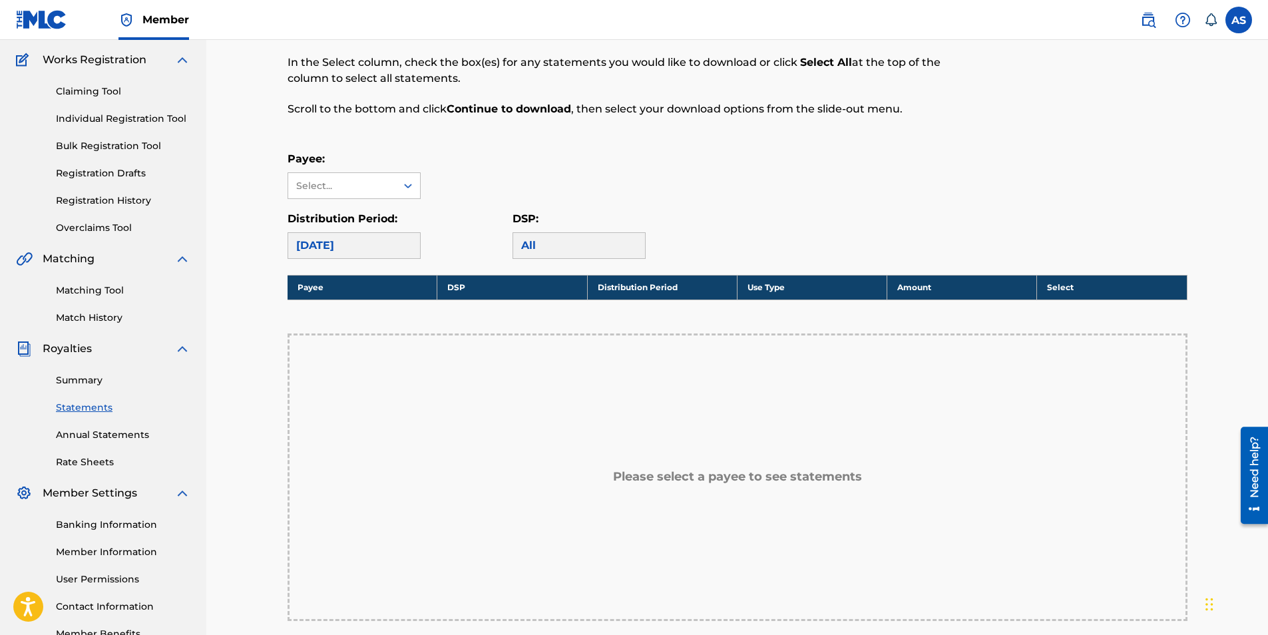
scroll to position [67, 0]
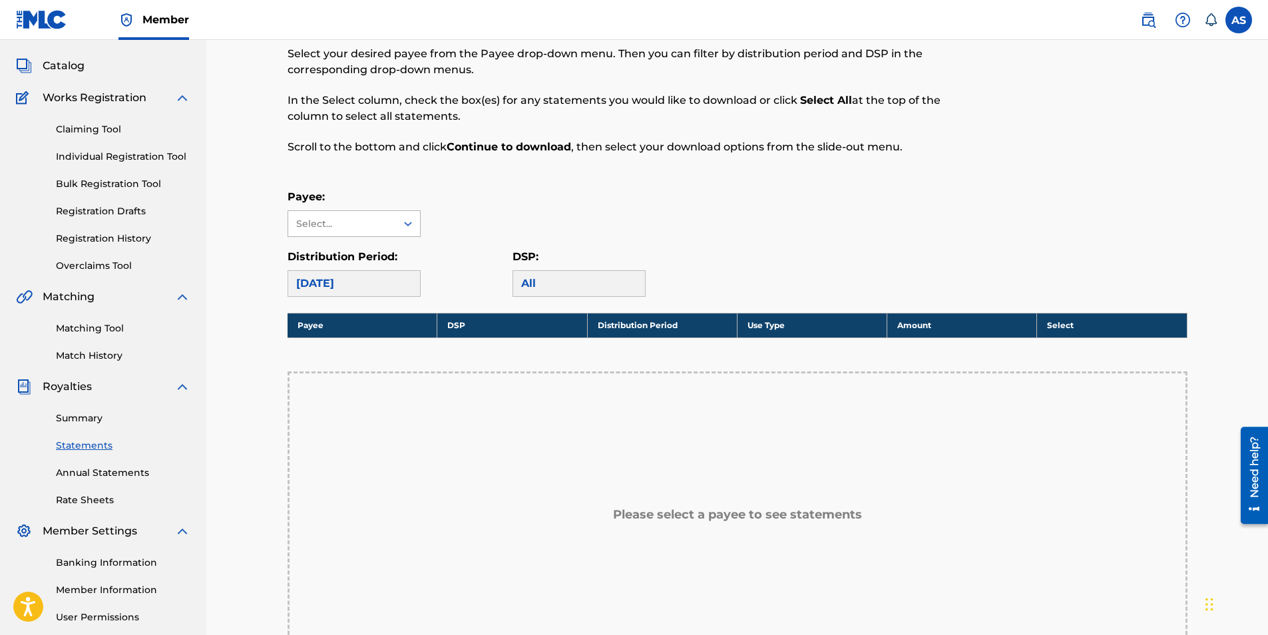
click at [369, 224] on div "Select..." at bounding box center [341, 224] width 91 height 14
click at [556, 282] on div "All" at bounding box center [579, 283] width 133 height 27
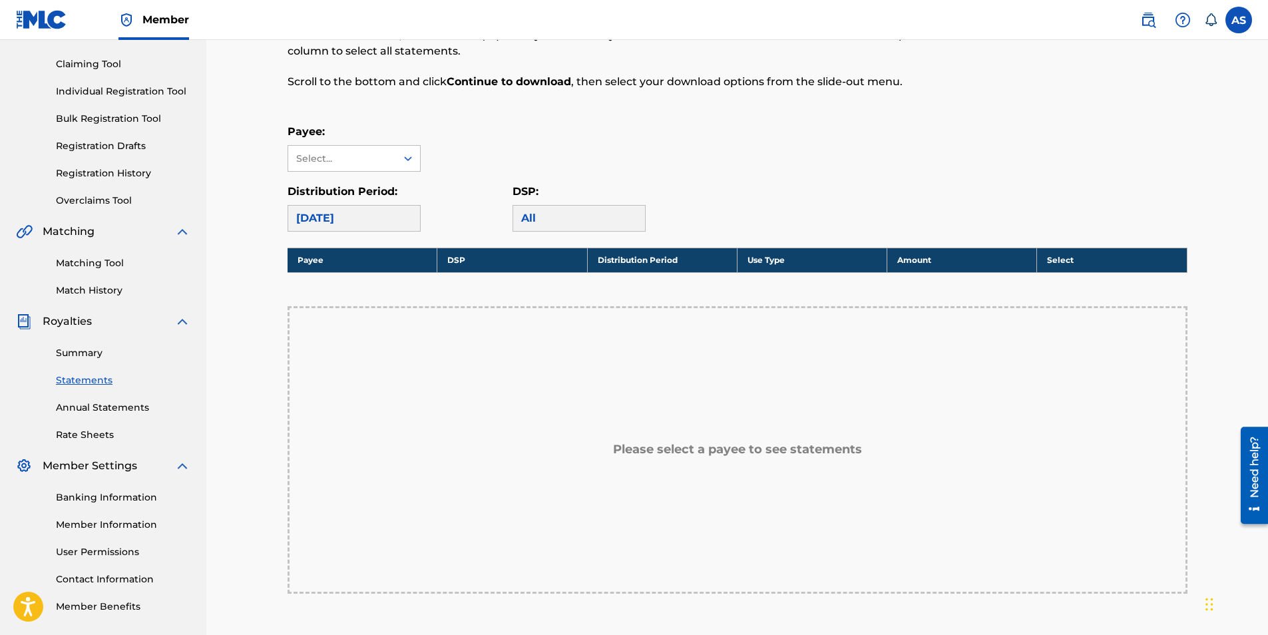
scroll to position [133, 0]
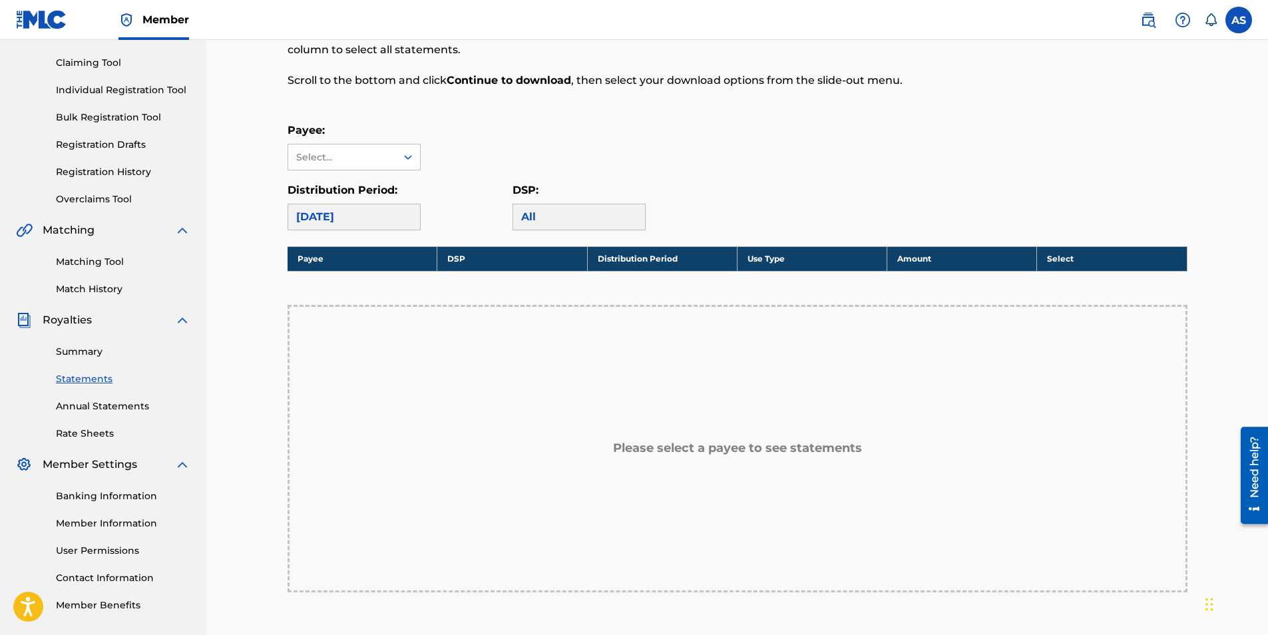
click at [119, 404] on link "Annual Statements" at bounding box center [123, 407] width 135 height 14
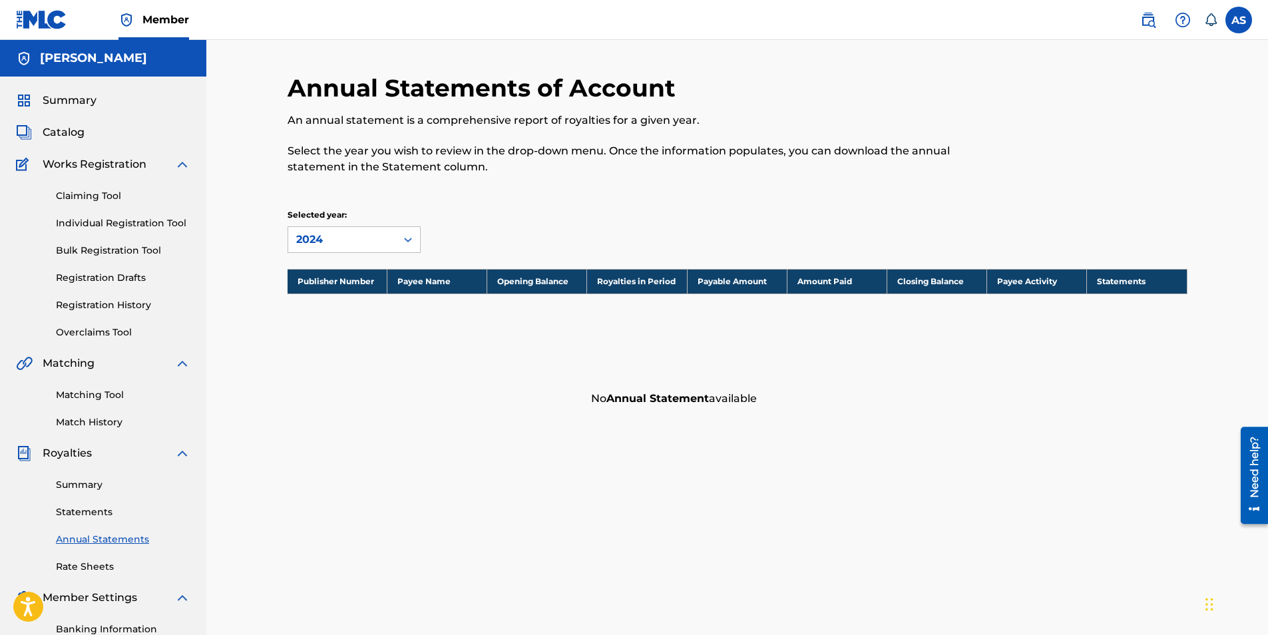
click at [99, 432] on div "Summary Catalog Works Registration Claiming Tool Individual Registration Tool B…" at bounding box center [103, 419] width 206 height 685
click at [106, 424] on link "Match History" at bounding box center [123, 422] width 135 height 14
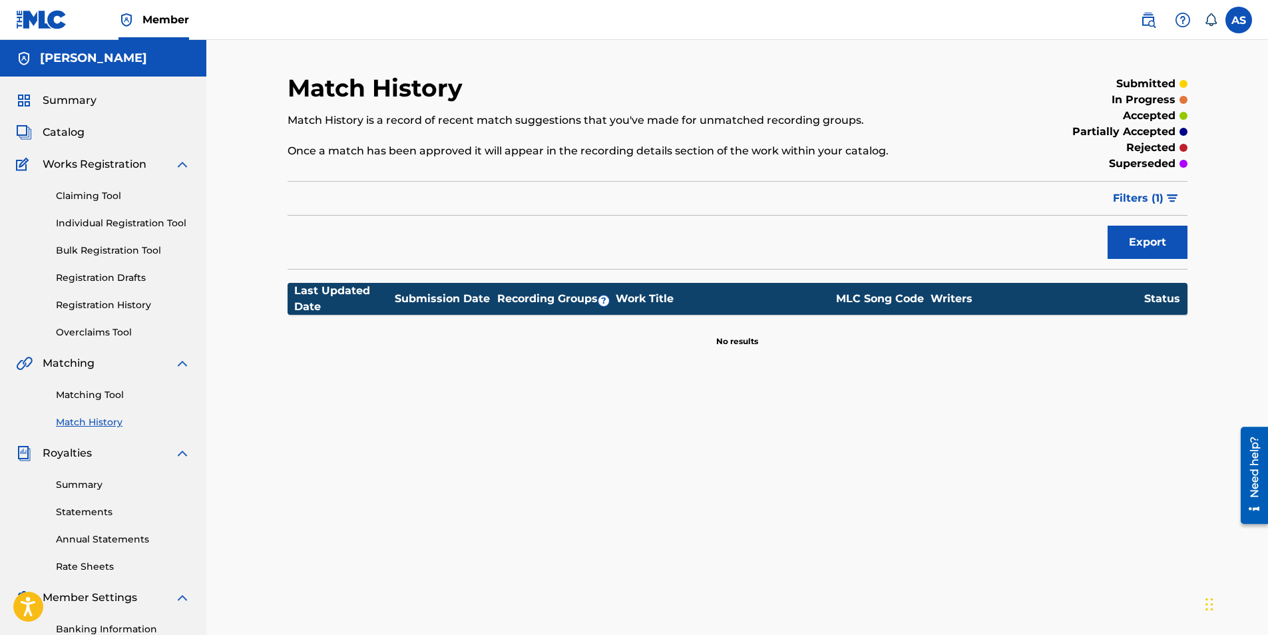
click at [103, 396] on link "Matching Tool" at bounding box center [123, 395] width 135 height 14
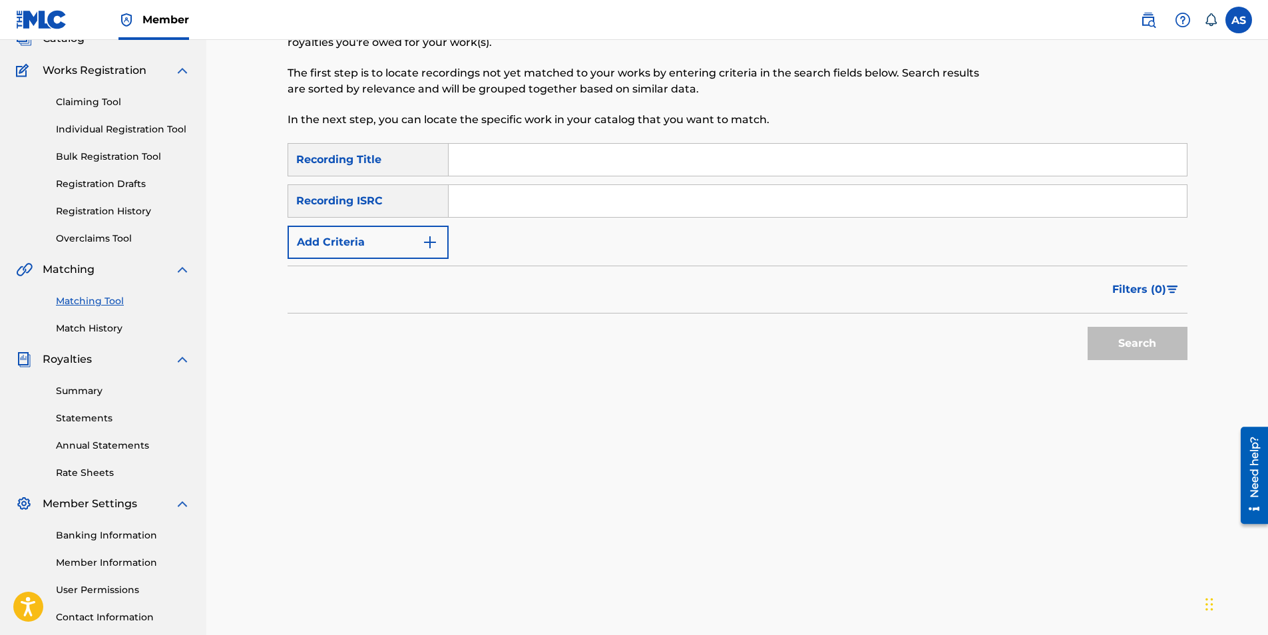
scroll to position [133, 0]
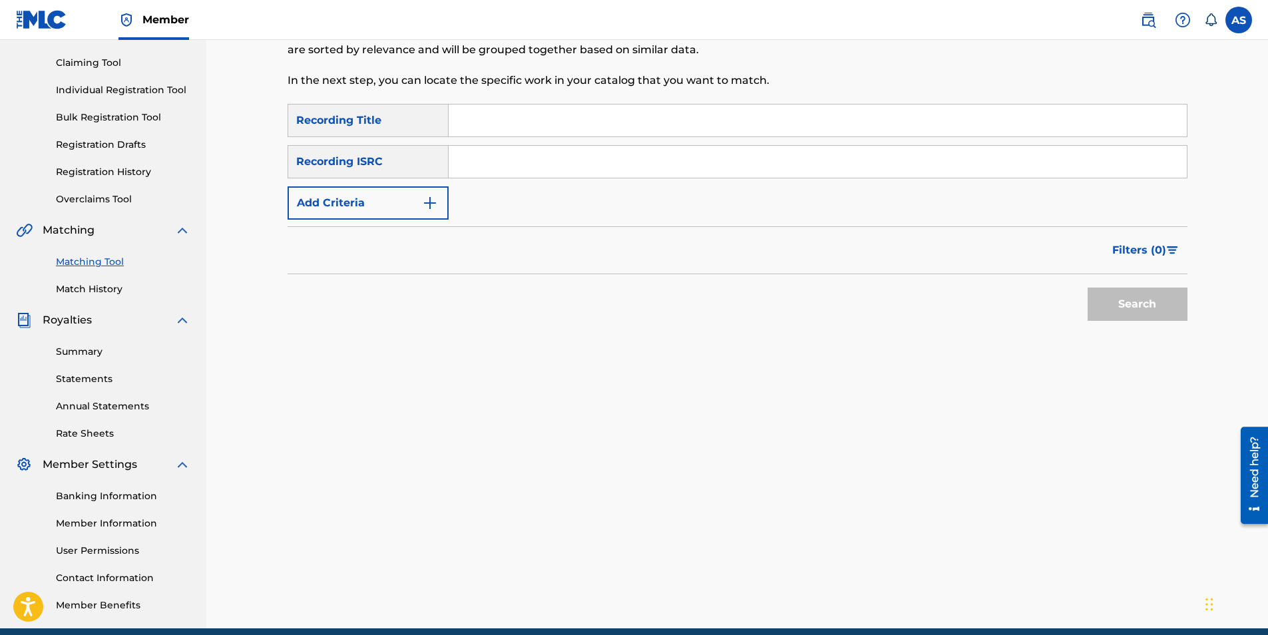
click at [119, 355] on link "Summary" at bounding box center [123, 352] width 135 height 14
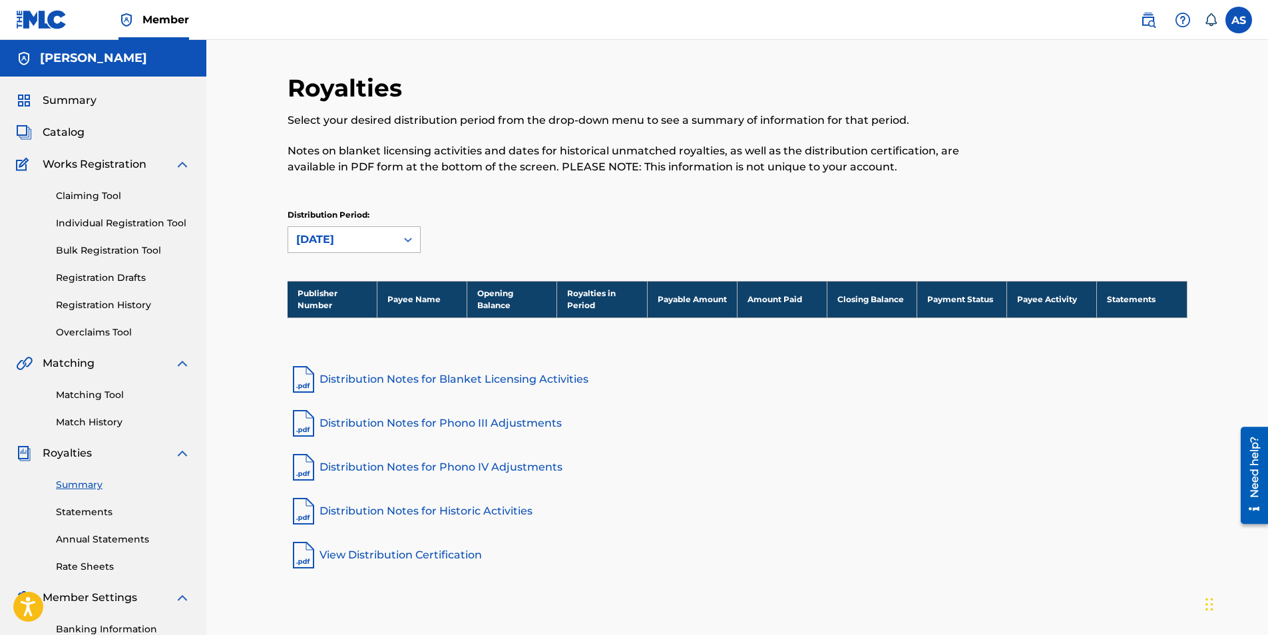
click at [396, 240] on div at bounding box center [408, 240] width 24 height 24
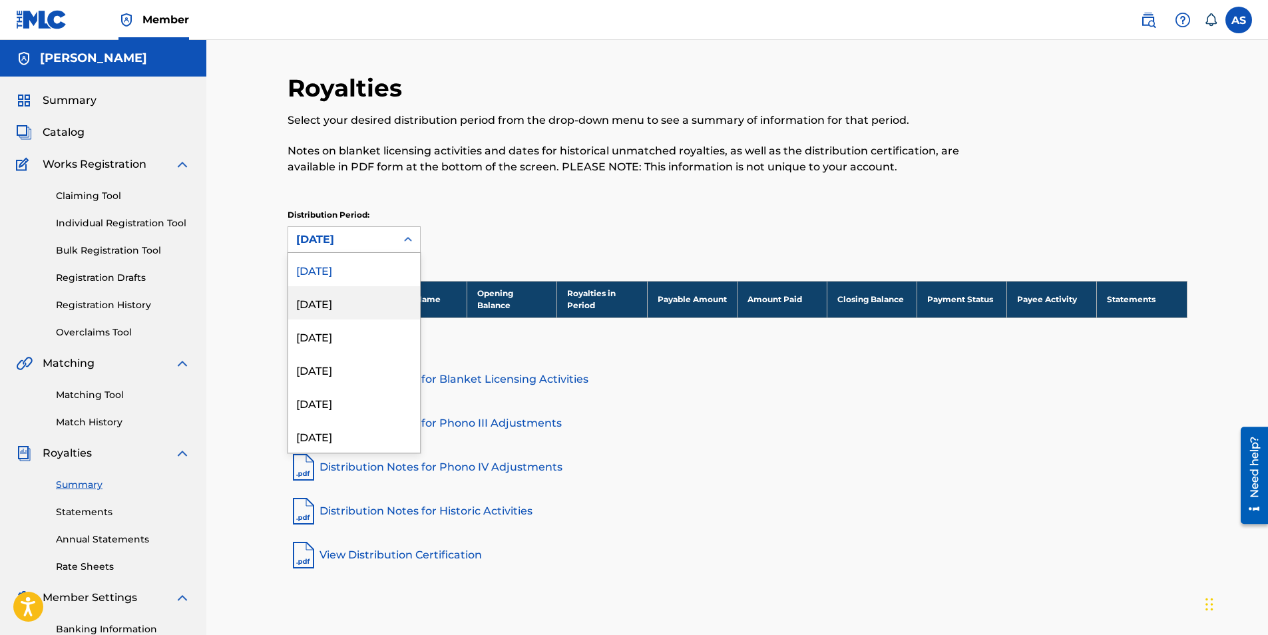
click at [370, 295] on div "July 2025" at bounding box center [354, 302] width 132 height 33
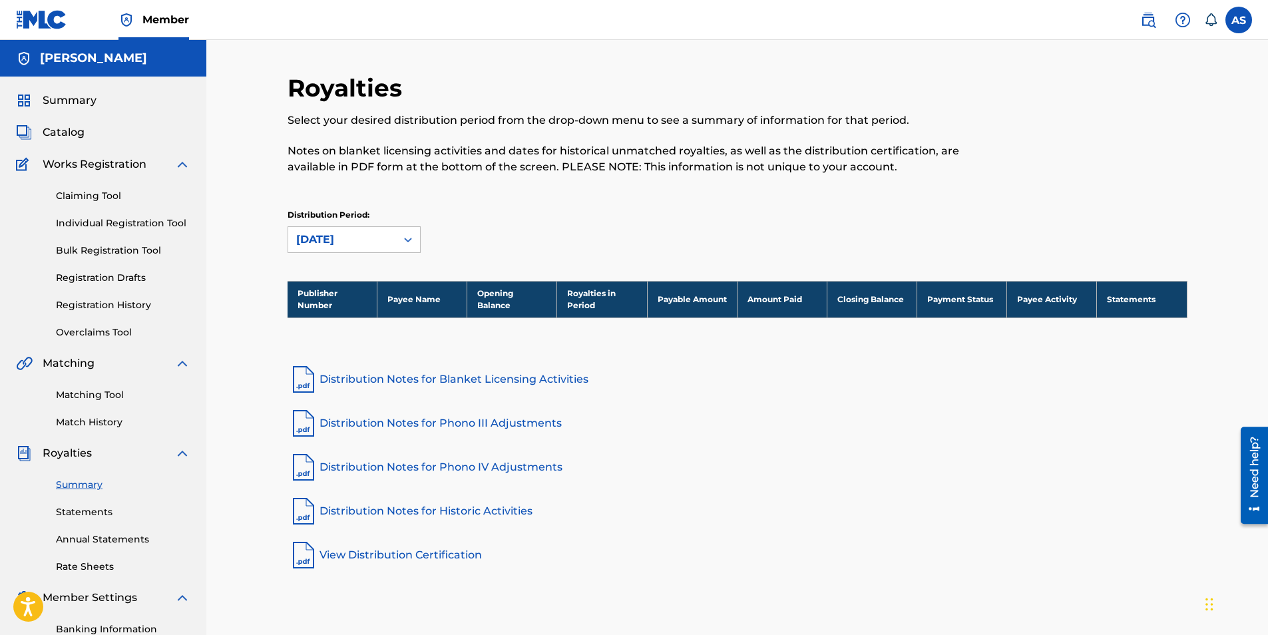
click at [382, 247] on div "July 2025" at bounding box center [342, 240] width 92 height 16
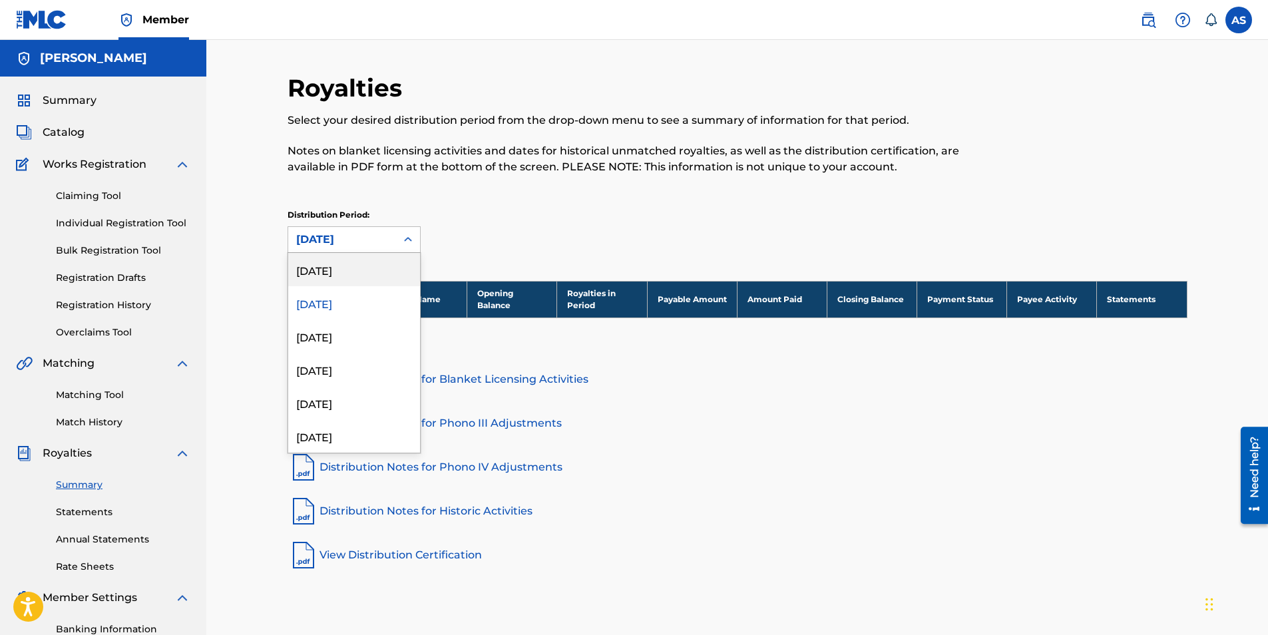
click at [374, 266] on div "[DATE]" at bounding box center [354, 269] width 132 height 33
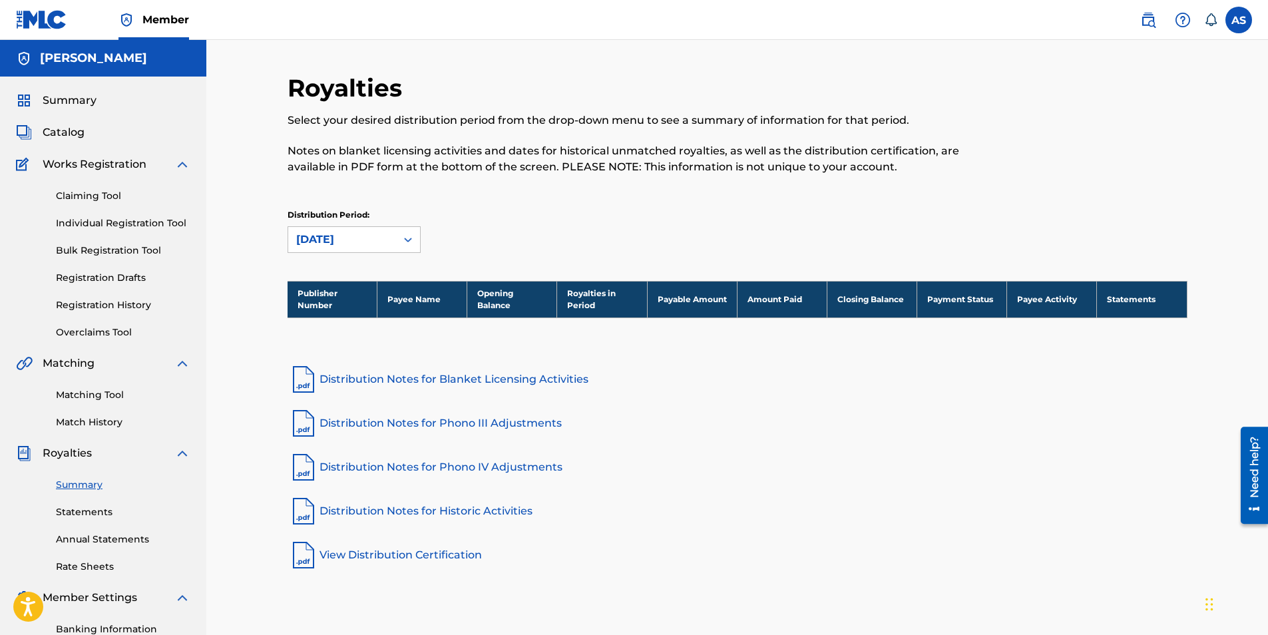
click at [63, 127] on span "Catalog" at bounding box center [64, 133] width 42 height 16
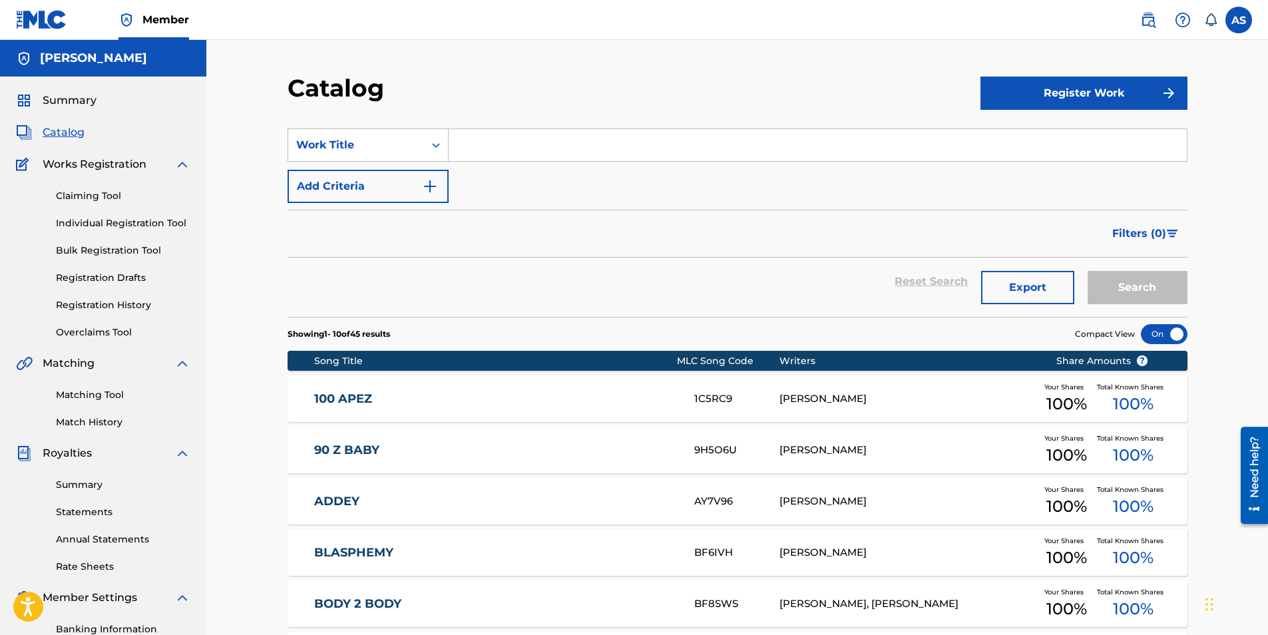
click at [70, 99] on span "Summary" at bounding box center [70, 101] width 54 height 16
